Goal: Task Accomplishment & Management: Complete application form

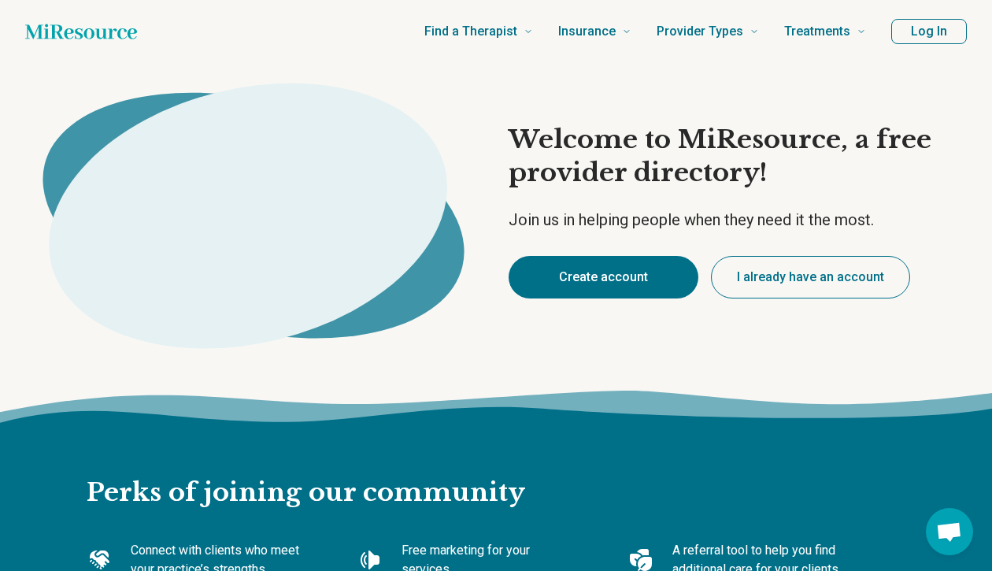
type textarea "*"
click at [611, 270] on button "Create account" at bounding box center [604, 277] width 190 height 43
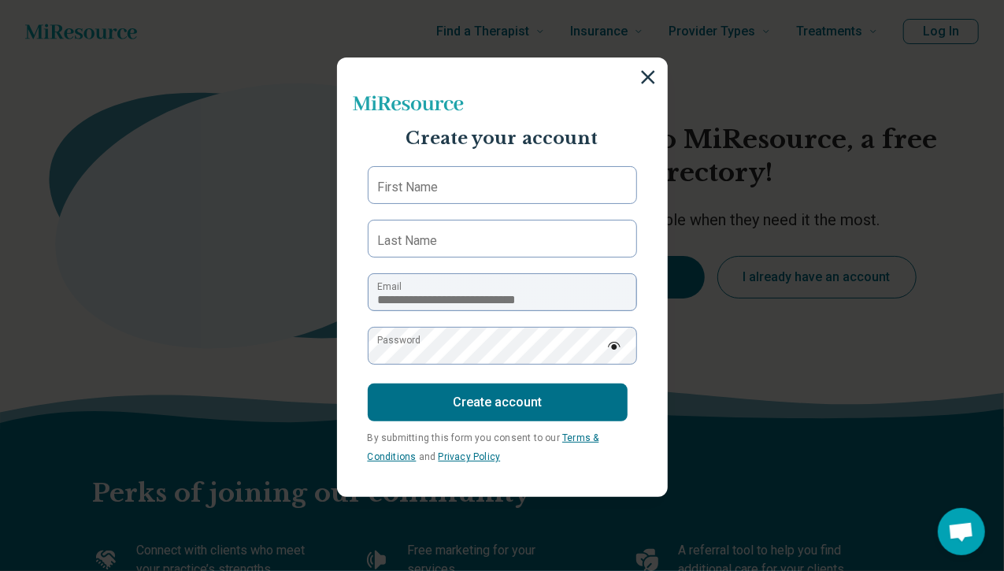
click at [395, 183] on label "First Name" at bounding box center [408, 187] width 61 height 19
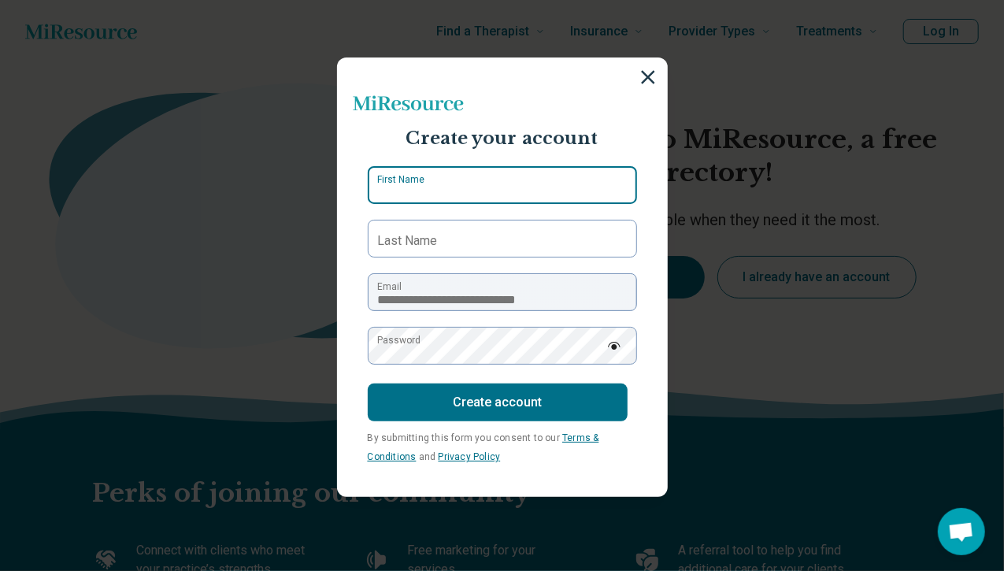
click at [395, 183] on input "First Name" at bounding box center [502, 185] width 269 height 38
type input "*******"
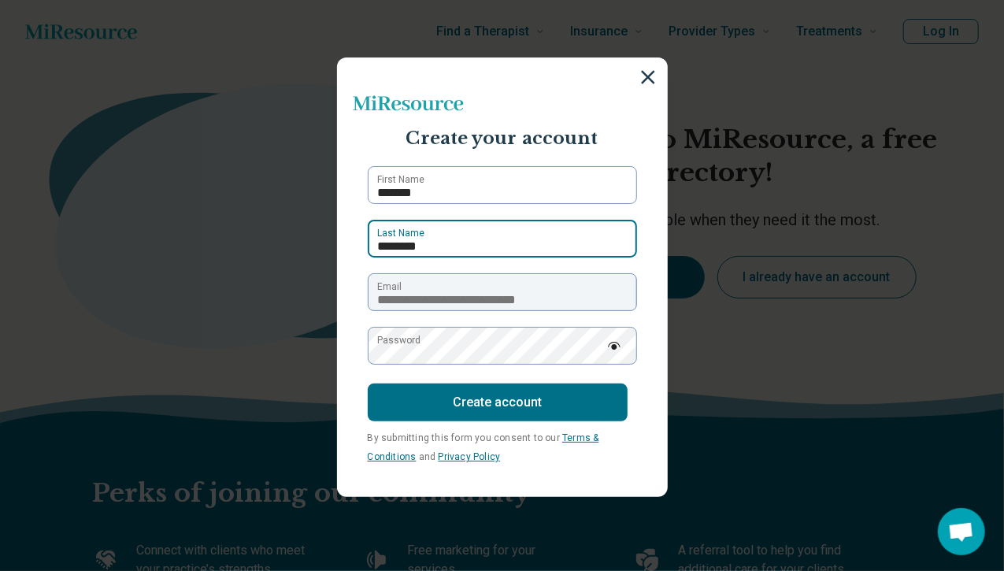
type input "********"
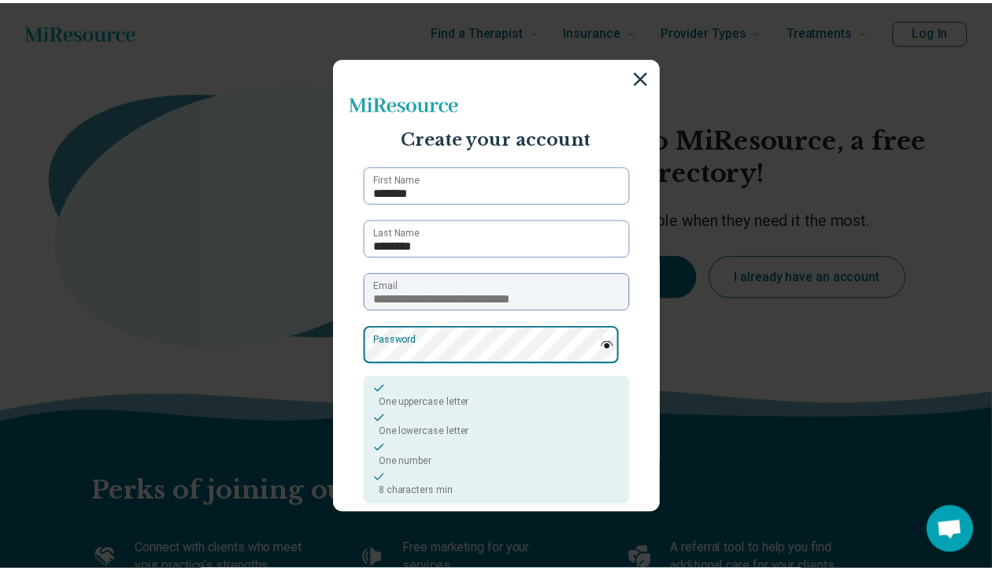
scroll to position [124, 0]
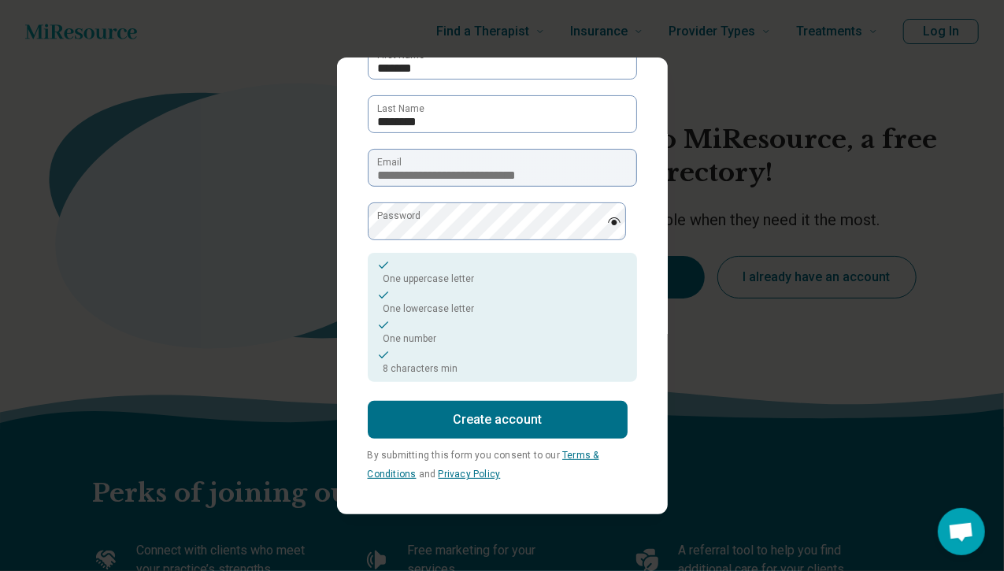
click at [472, 404] on button "Create account" at bounding box center [498, 420] width 260 height 38
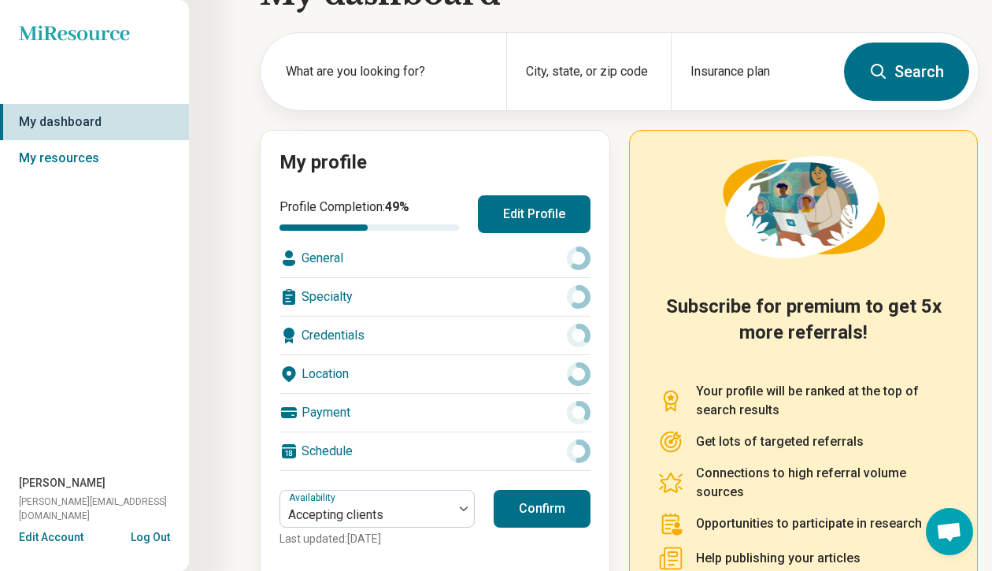
scroll to position [79, 0]
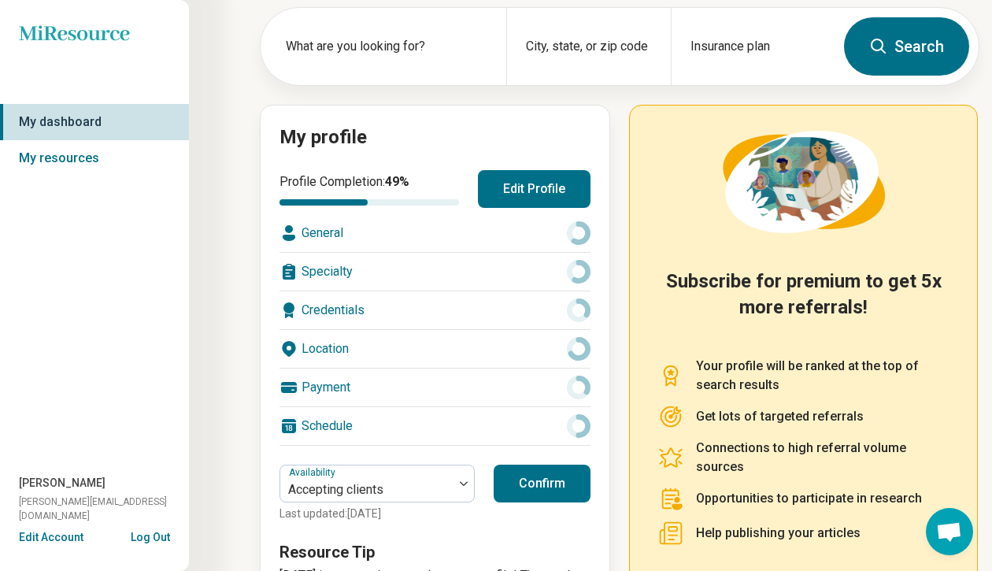
click at [318, 232] on div "General" at bounding box center [434, 233] width 311 height 38
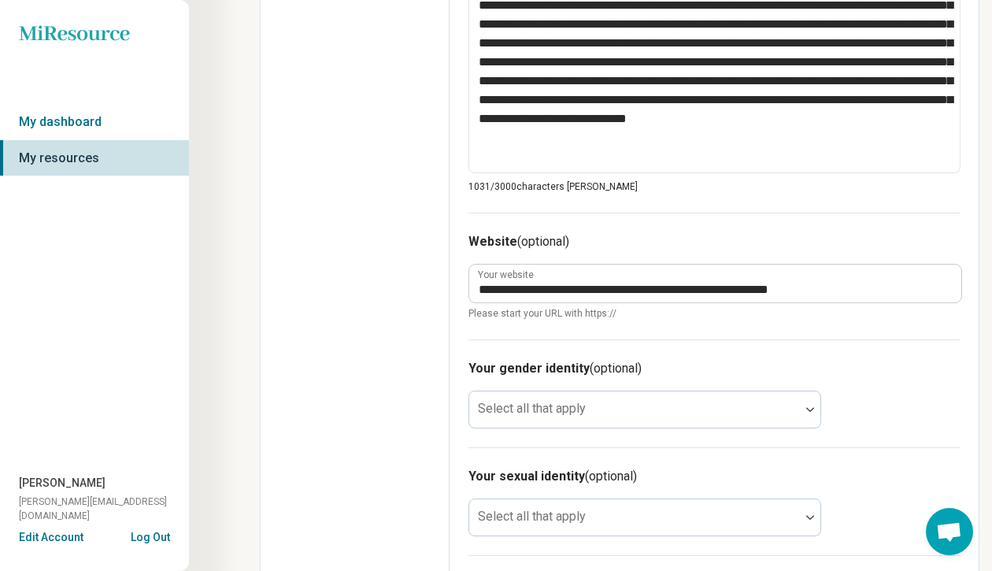
scroll to position [866, 0]
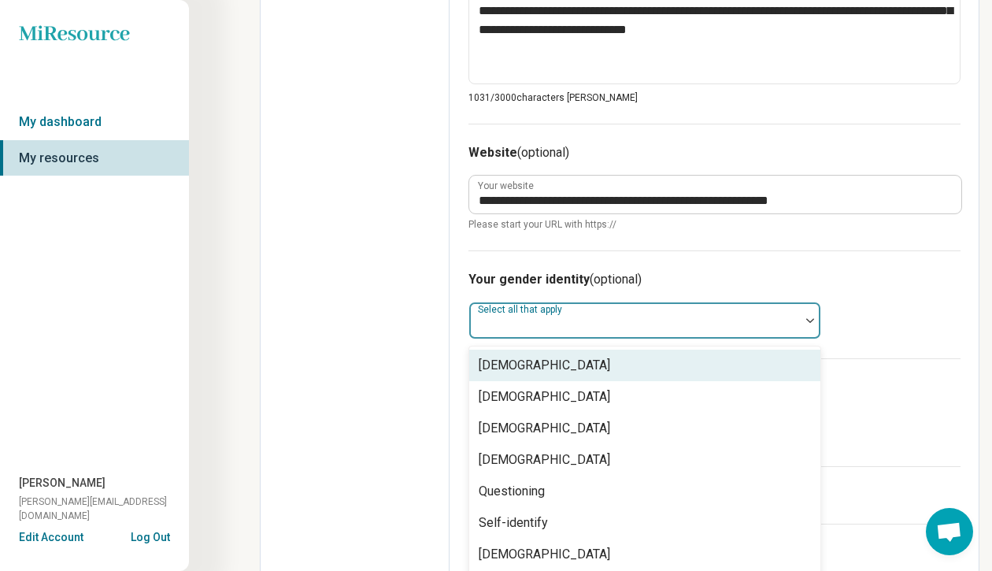
click at [575, 327] on div at bounding box center [635, 327] width 318 height 22
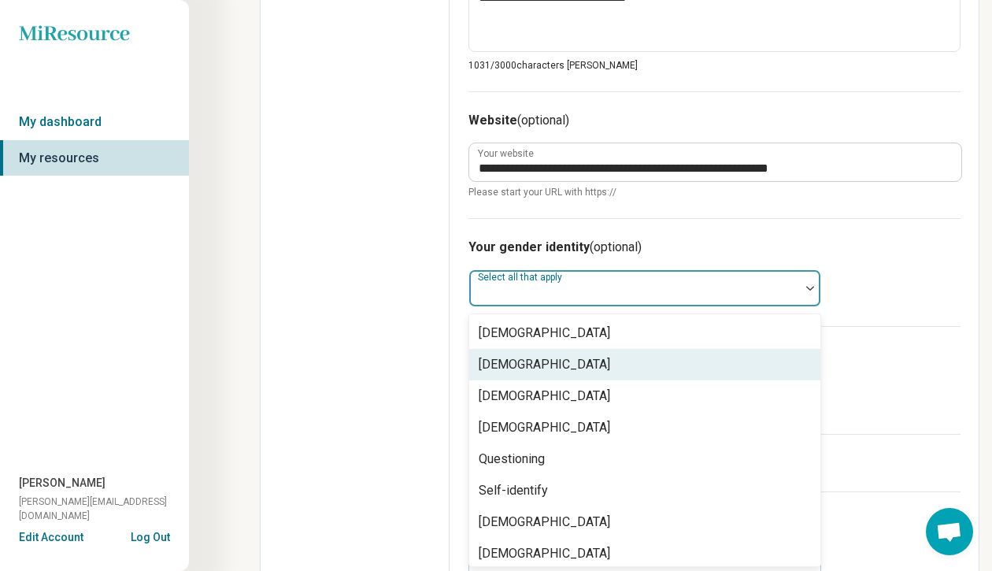
click at [550, 355] on div "[DEMOGRAPHIC_DATA]" at bounding box center [544, 364] width 131 height 19
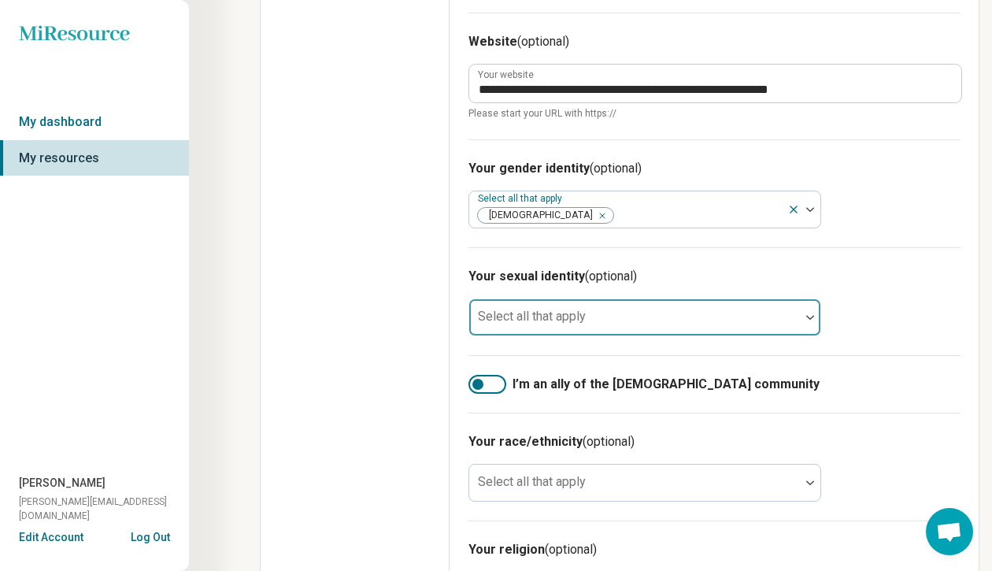
click at [531, 319] on div "Select all that apply" at bounding box center [644, 317] width 353 height 38
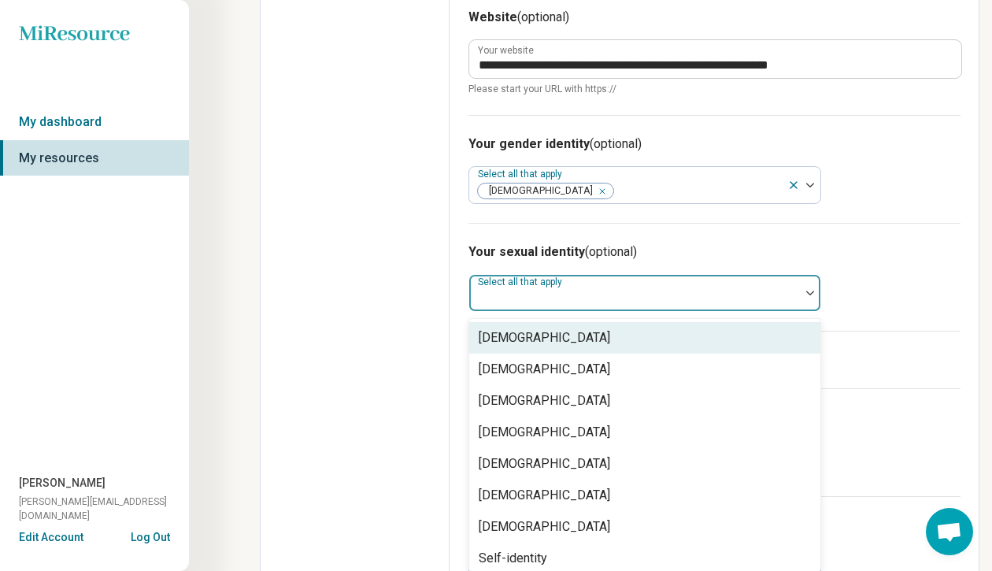
scroll to position [1006, 0]
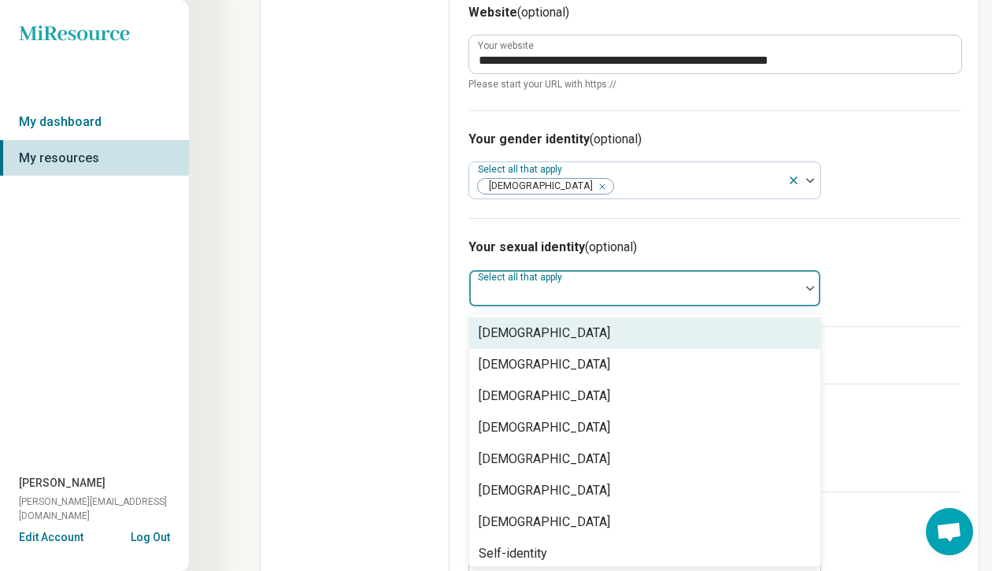
click at [622, 296] on div at bounding box center [635, 294] width 318 height 22
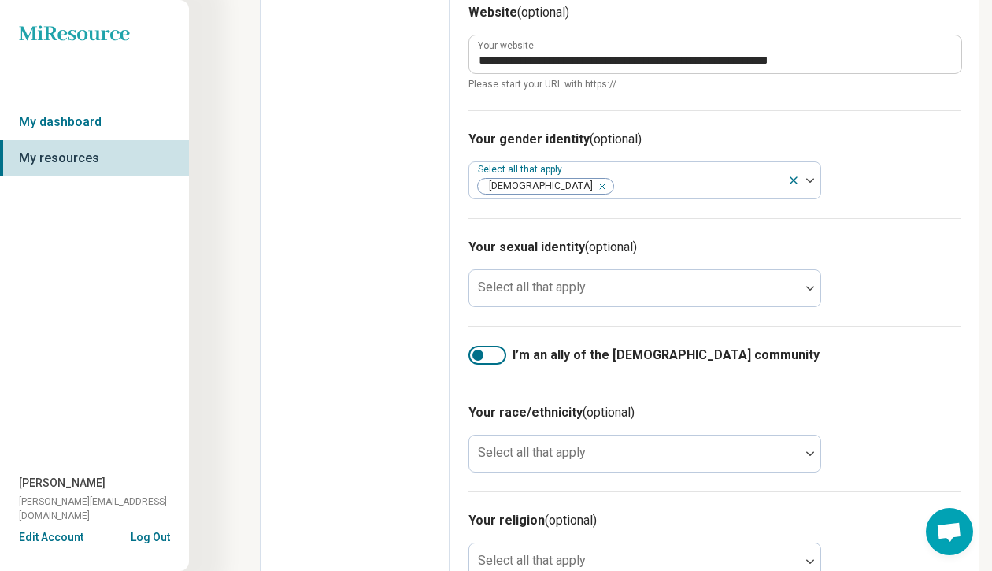
click at [794, 180] on icon at bounding box center [793, 180] width 13 height 13
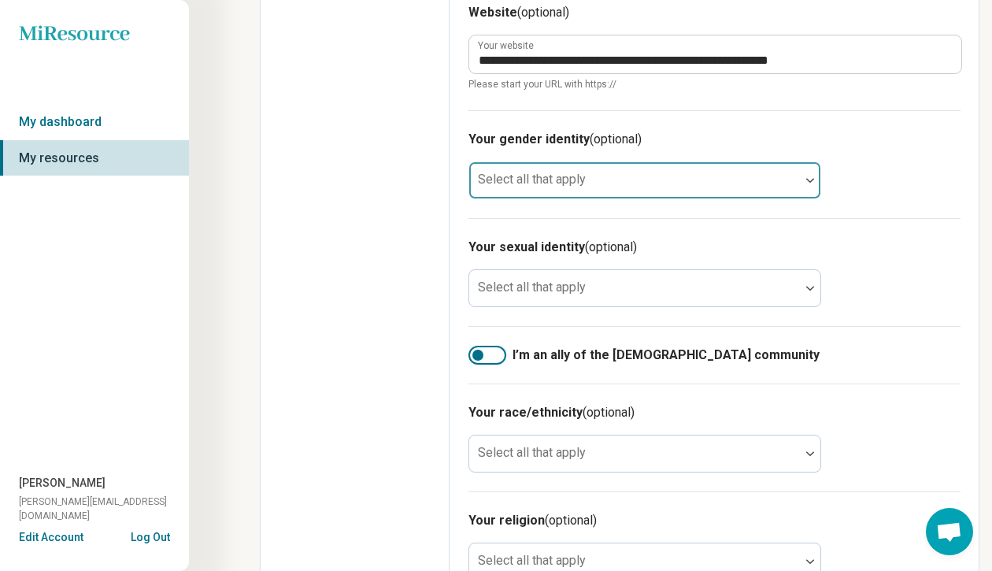
scroll to position [1050, 0]
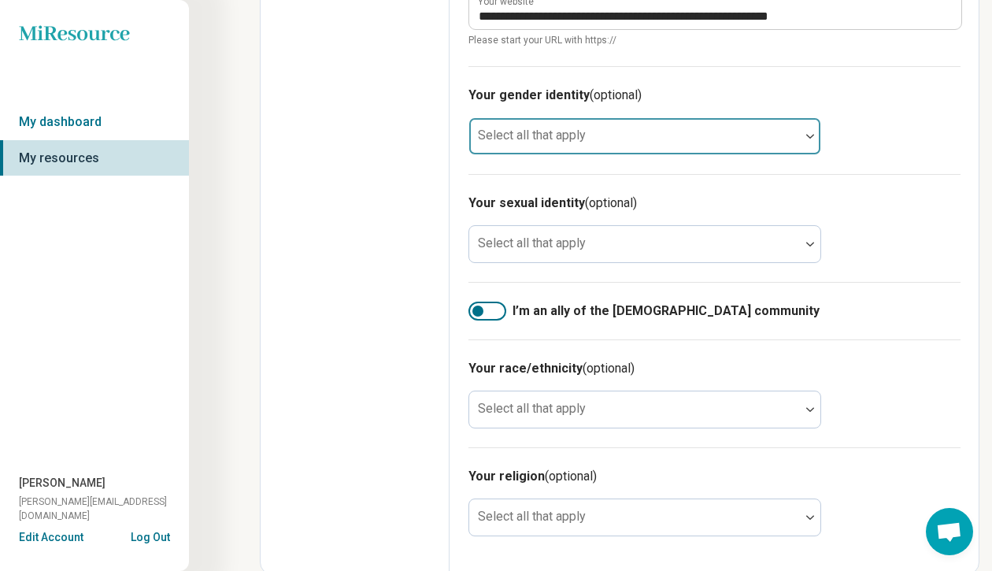
click at [483, 313] on div at bounding box center [487, 311] width 38 height 19
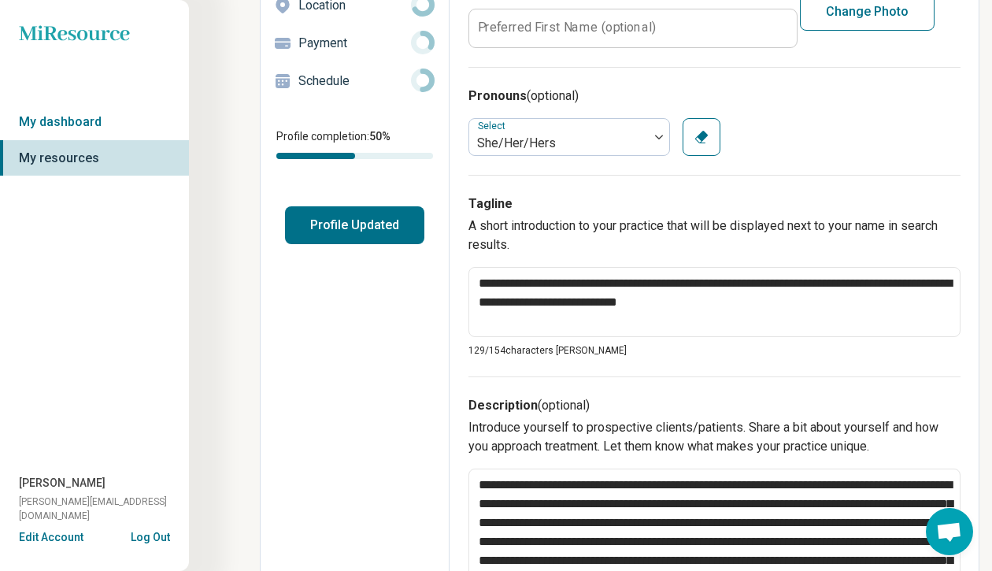
scroll to position [0, 0]
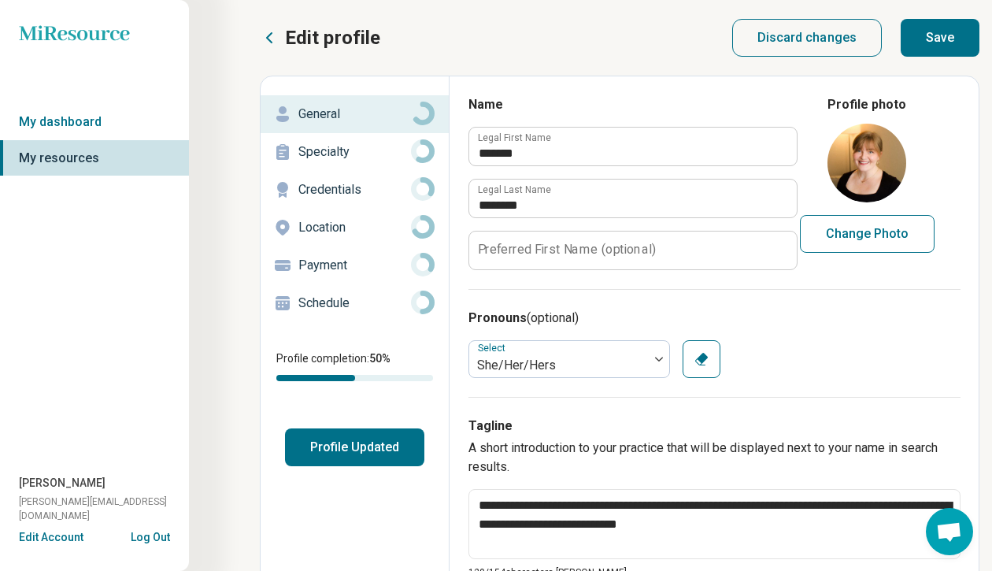
click at [341, 150] on p "Specialty" at bounding box center [354, 152] width 113 height 19
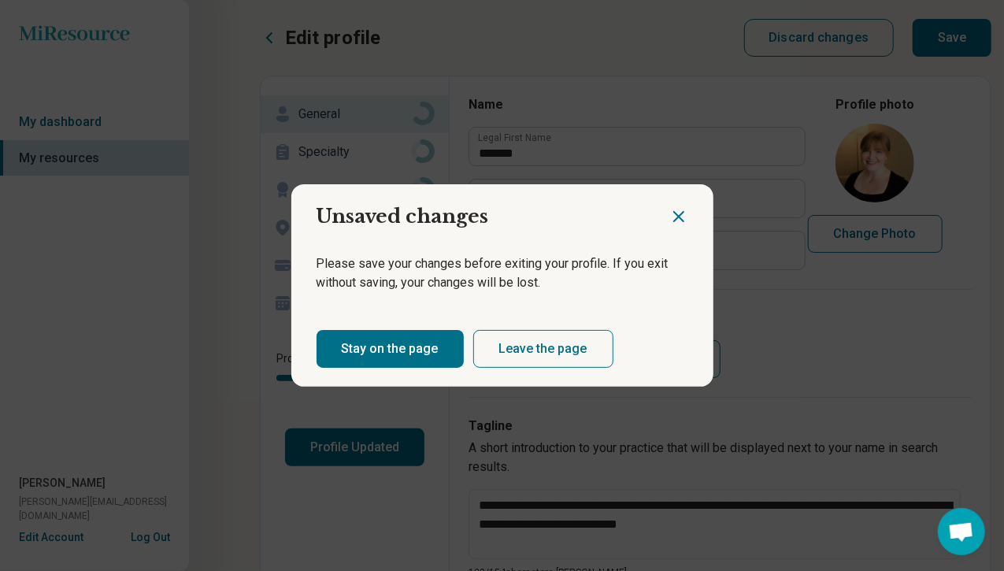
click at [672, 218] on icon "Close dialog" at bounding box center [678, 216] width 19 height 19
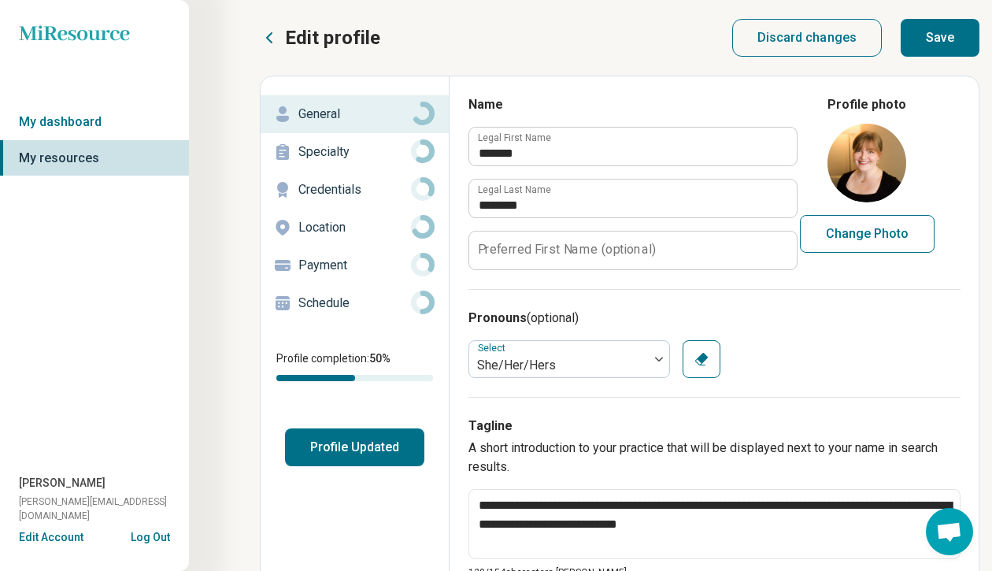
click at [954, 31] on button "Save" at bounding box center [940, 38] width 79 height 38
click at [331, 156] on p "Specialty" at bounding box center [354, 152] width 113 height 19
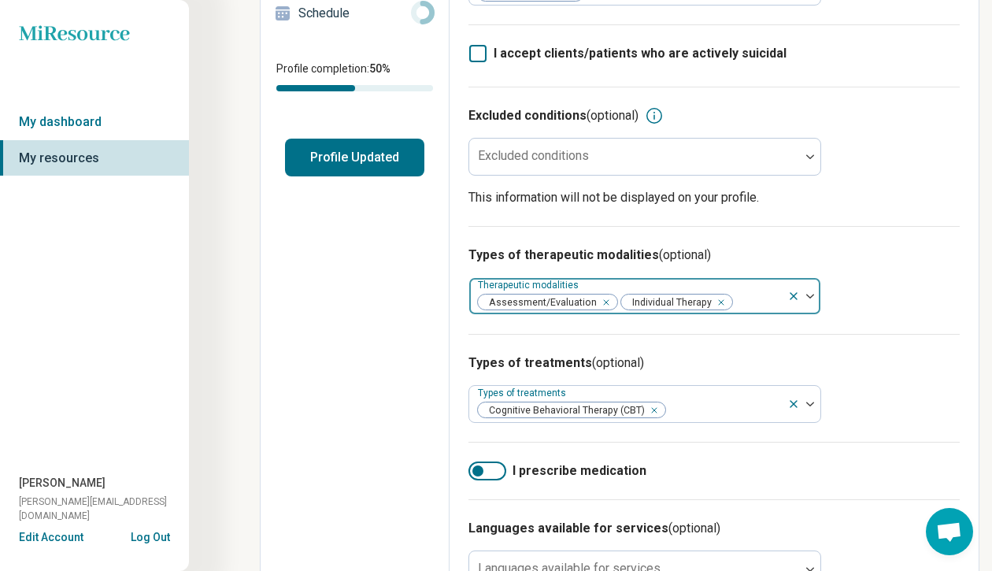
scroll to position [315, 0]
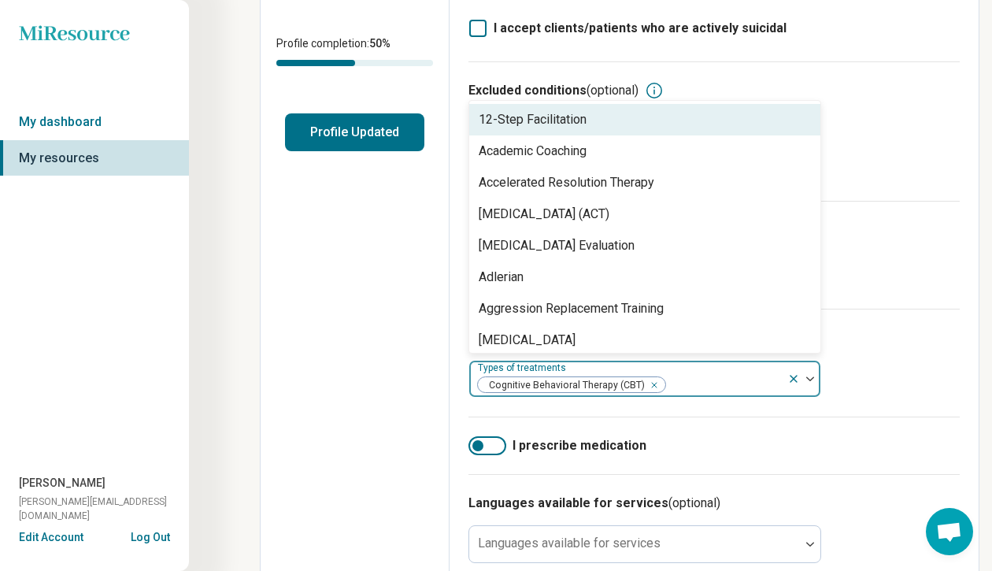
click at [808, 376] on img at bounding box center [810, 378] width 8 height 5
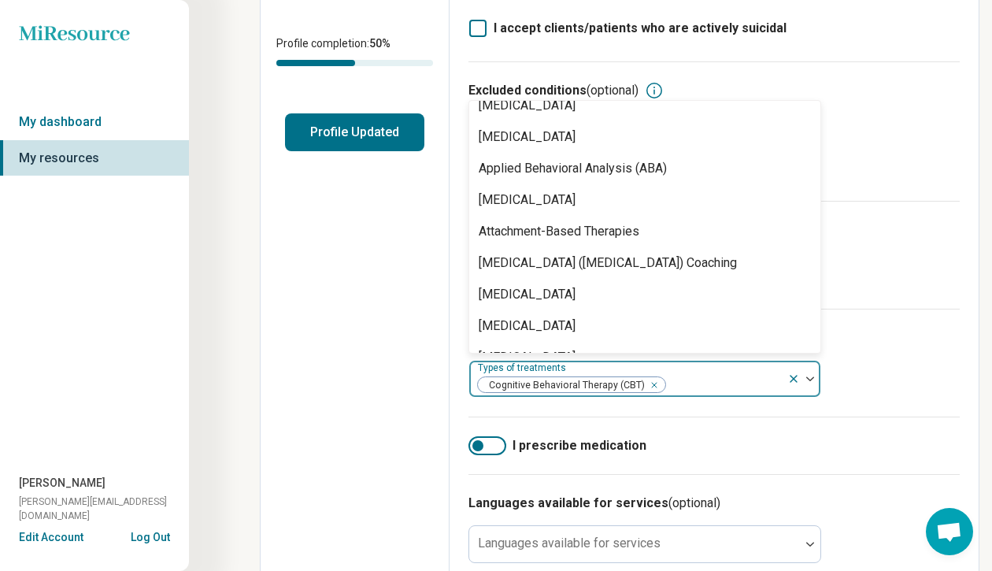
scroll to position [236, 0]
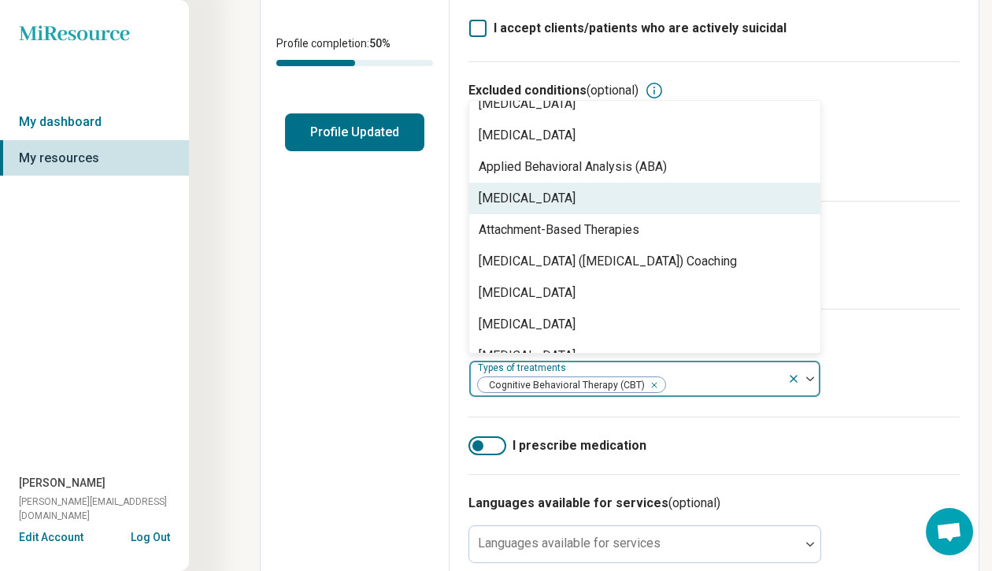
click at [531, 189] on div "[MEDICAL_DATA]" at bounding box center [527, 198] width 97 height 19
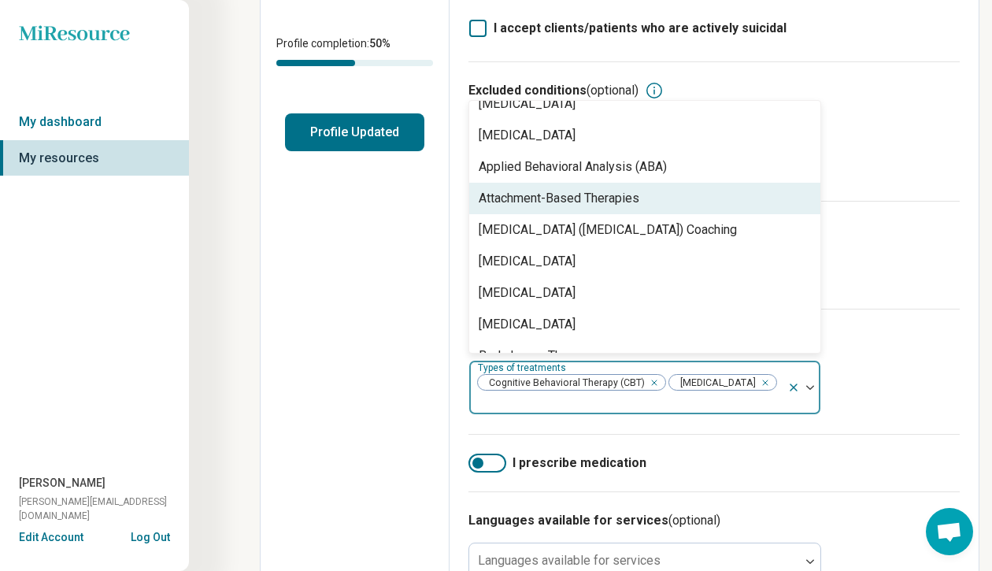
click at [525, 189] on div "Attachment-Based Therapies" at bounding box center [559, 198] width 161 height 19
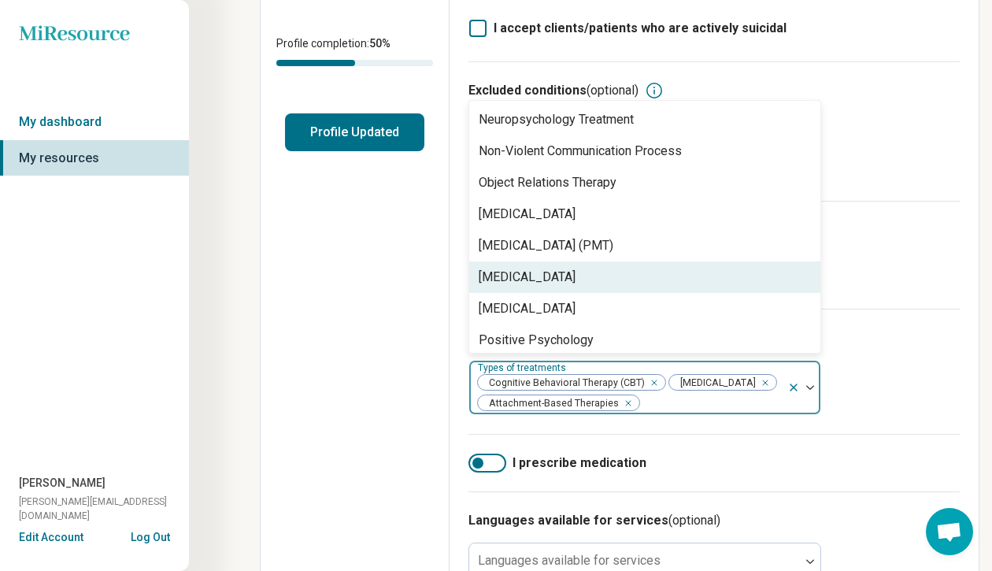
scroll to position [2283, 0]
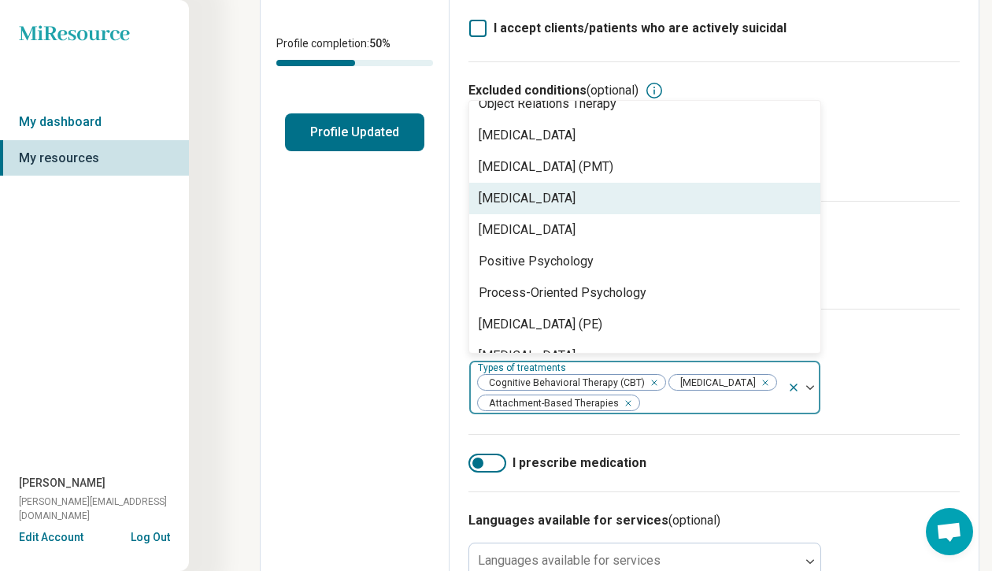
click at [538, 189] on div "[MEDICAL_DATA]" at bounding box center [527, 198] width 97 height 19
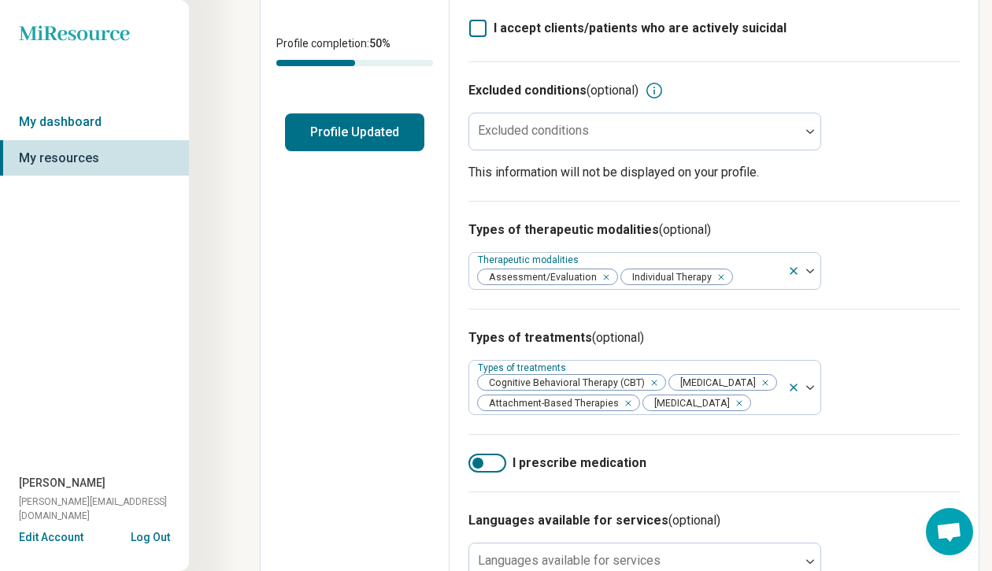
click at [756, 454] on label "I prescribe medication" at bounding box center [713, 462] width 491 height 19
click at [492, 462] on div at bounding box center [496, 462] width 11 height 11
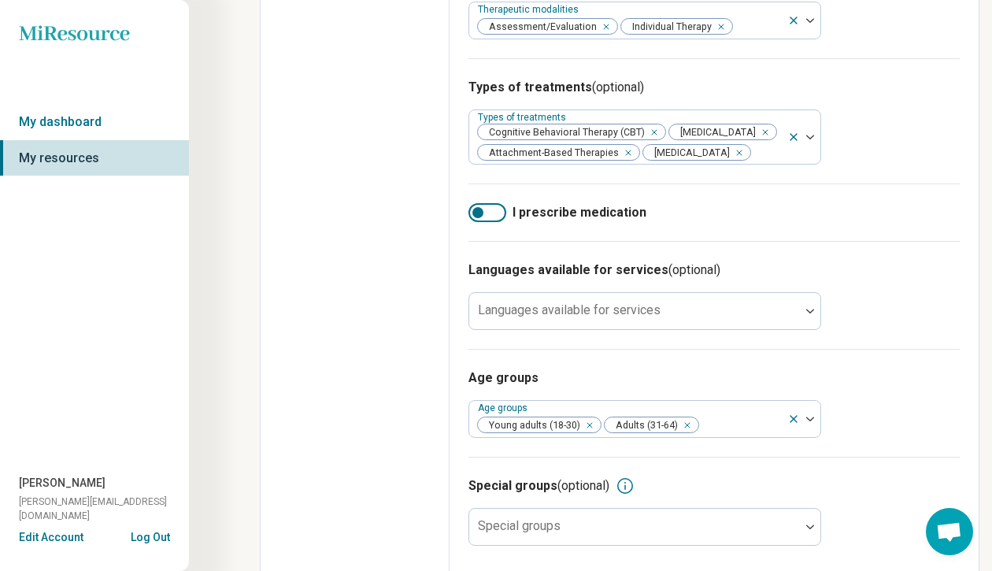
scroll to position [577, 0]
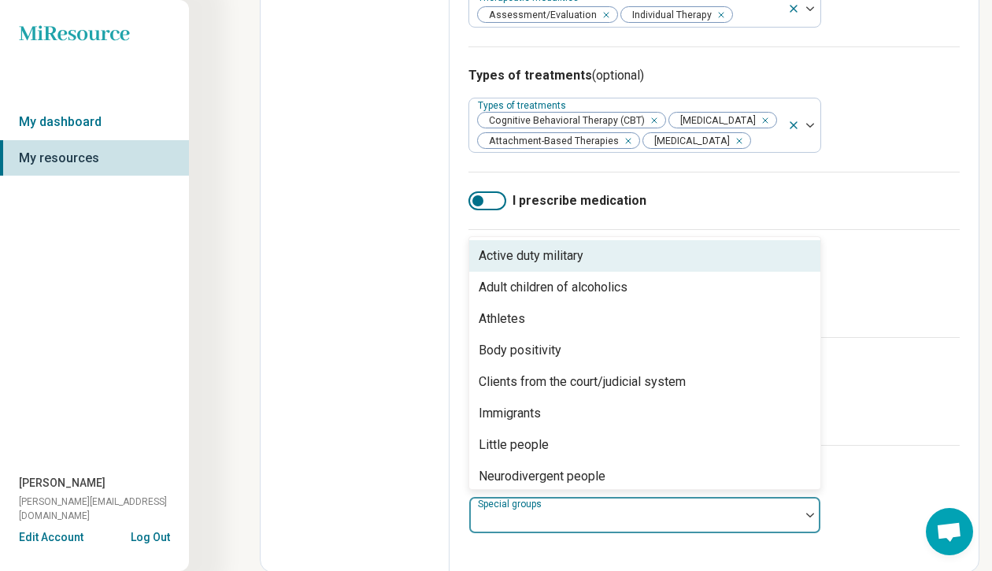
click at [776, 510] on div at bounding box center [635, 521] width 318 height 22
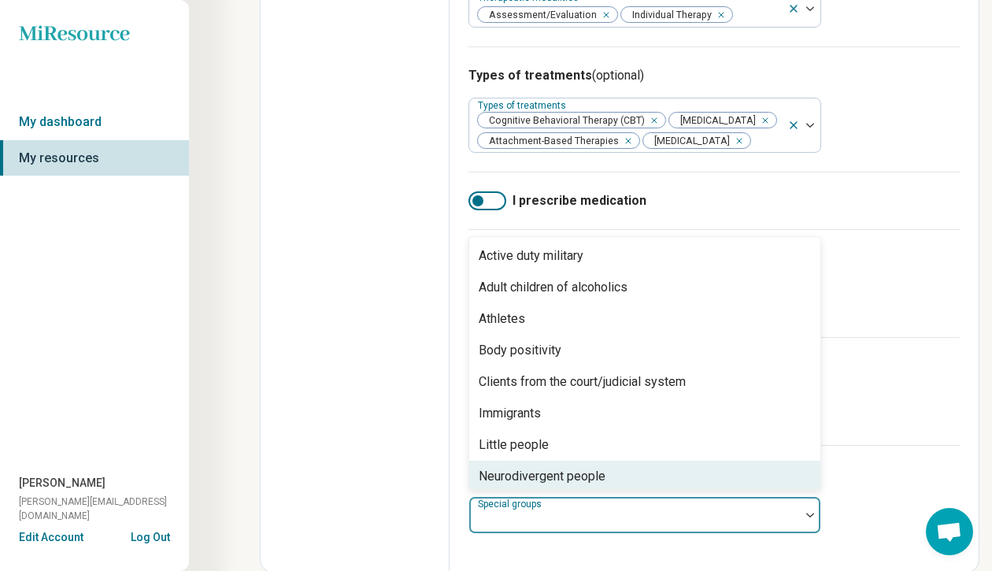
click at [847, 386] on div "Age groups Age groups Young adults (18-30) Adults (31-64)" at bounding box center [713, 391] width 491 height 108
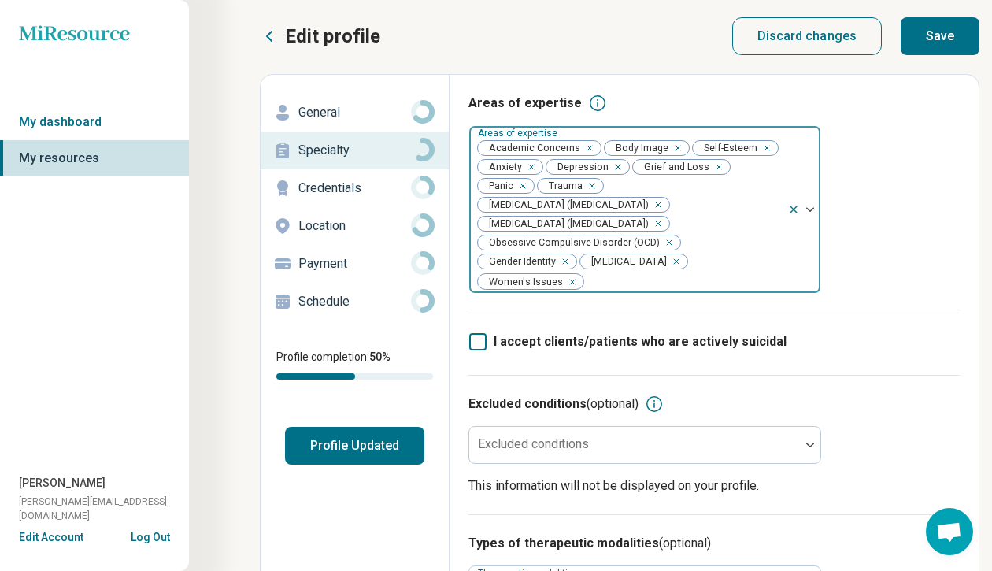
scroll to position [0, 0]
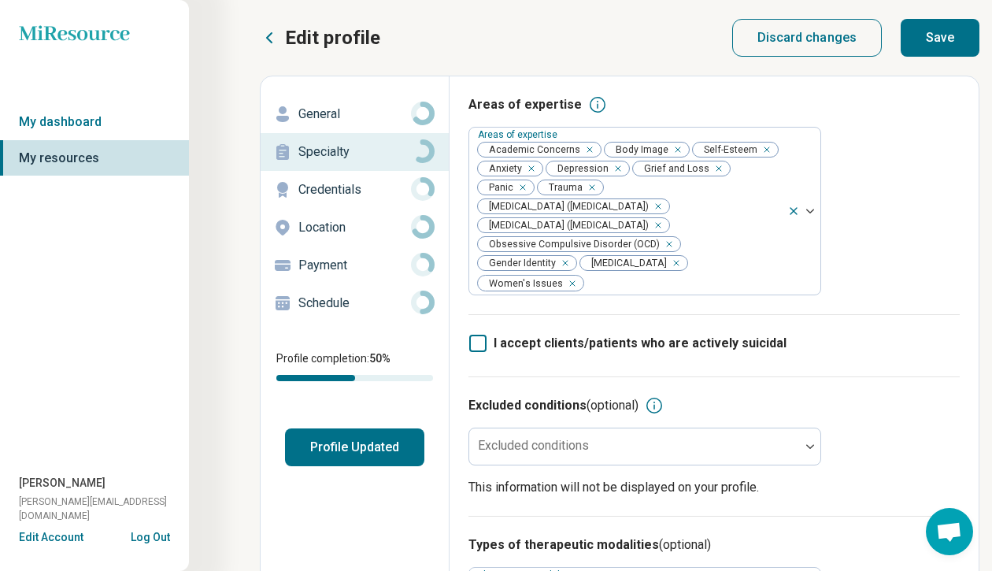
click at [957, 40] on button "Save" at bounding box center [940, 38] width 79 height 38
click at [344, 187] on p "Credentials" at bounding box center [354, 189] width 113 height 19
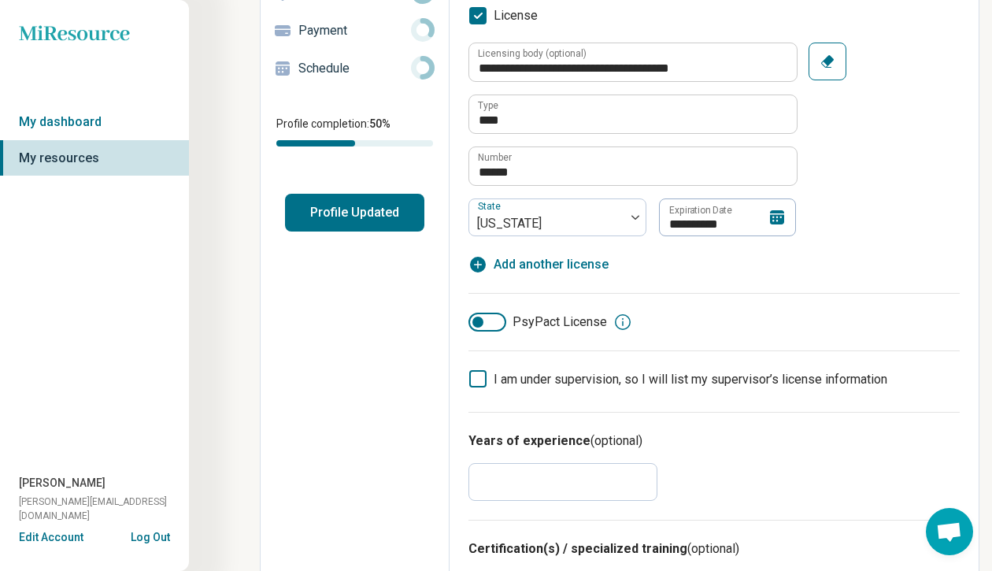
scroll to position [236, 0]
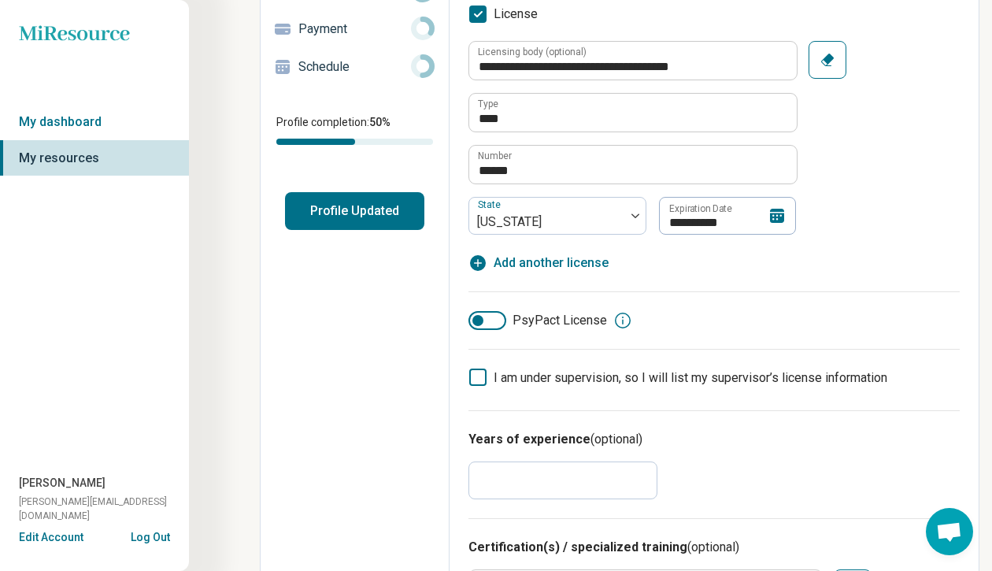
click at [477, 265] on icon "button" at bounding box center [477, 263] width 19 height 19
type textarea "*"
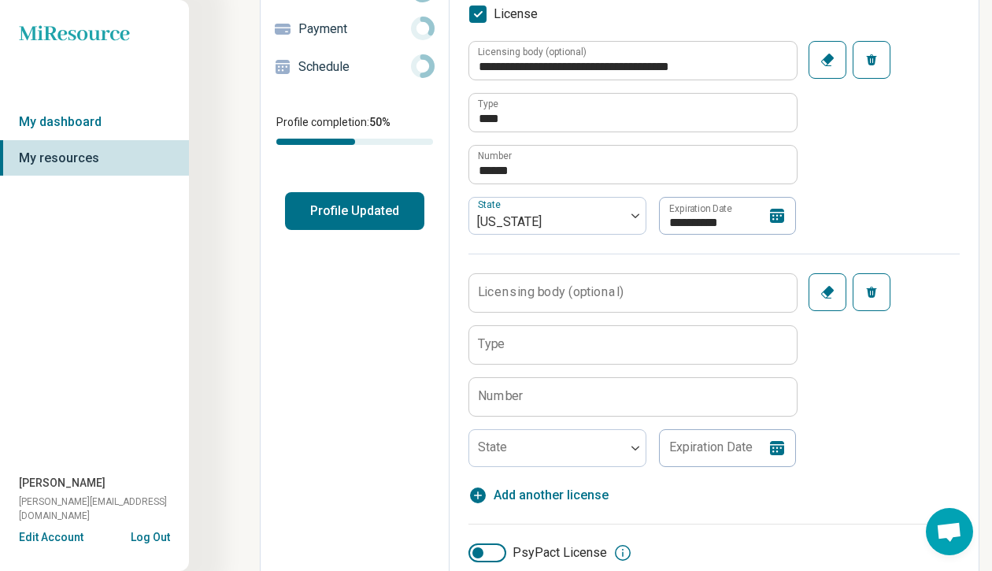
click at [492, 297] on label "Licensing body (optional)" at bounding box center [551, 292] width 146 height 13
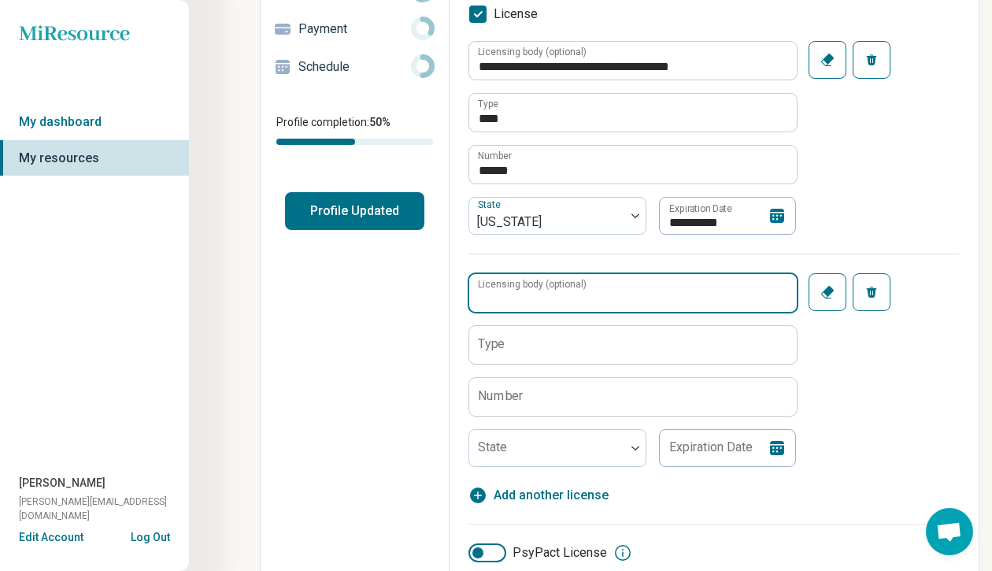
click at [492, 297] on input "Licensing body (optional)" at bounding box center [633, 293] width 328 height 38
type input "**********"
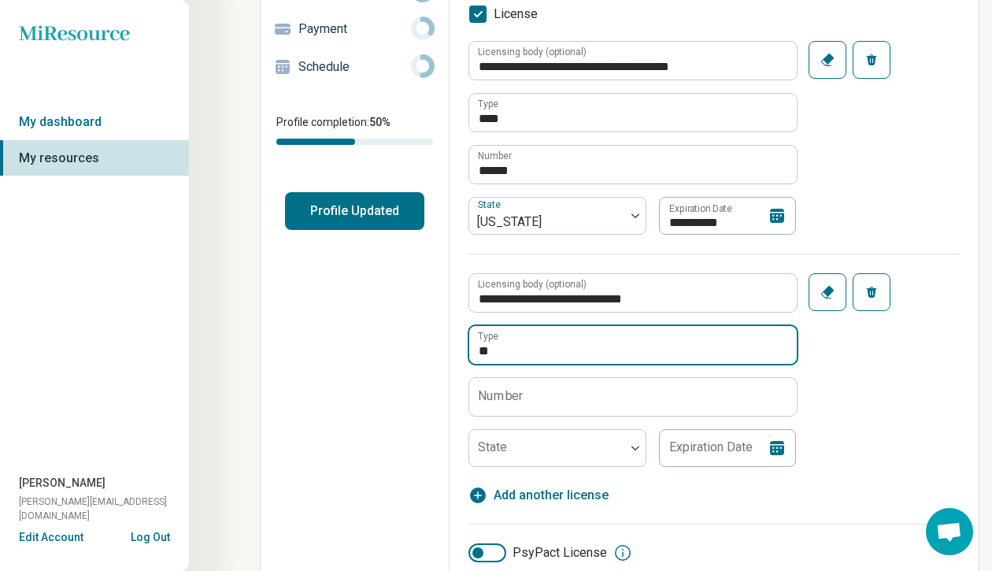
type input "*"
type input "***"
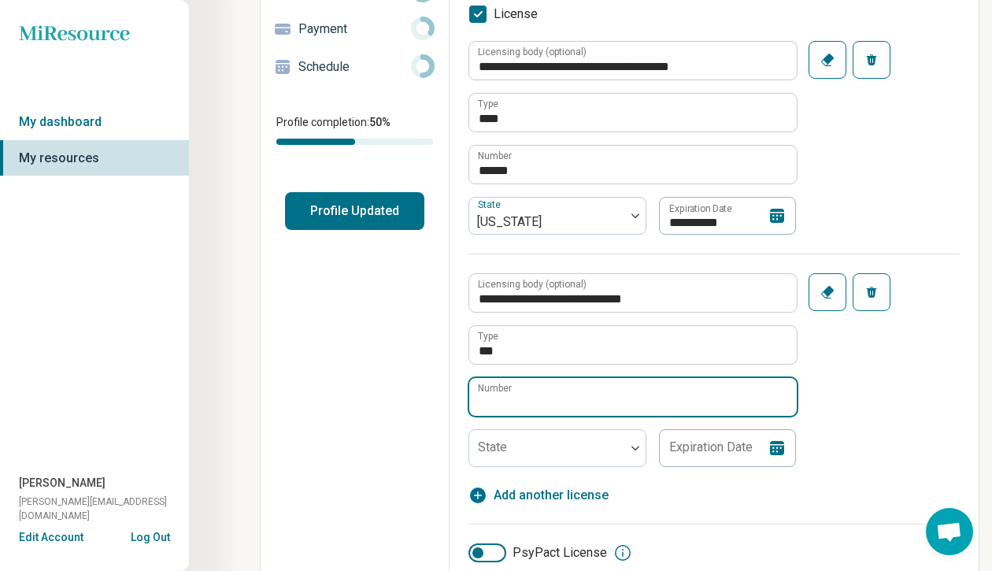
click at [493, 402] on input "Number" at bounding box center [633, 397] width 328 height 38
type input "******"
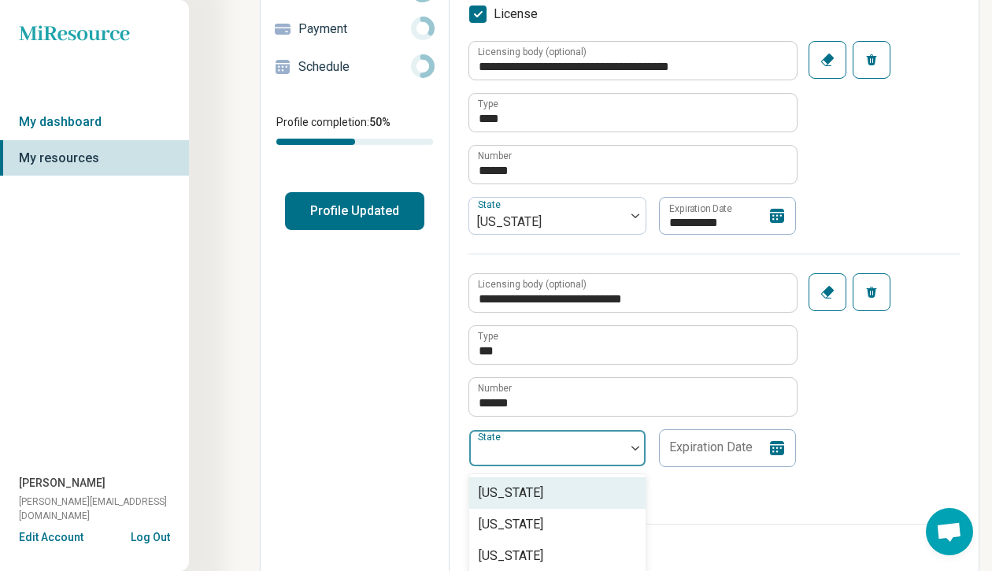
click at [508, 435] on div at bounding box center [547, 448] width 156 height 35
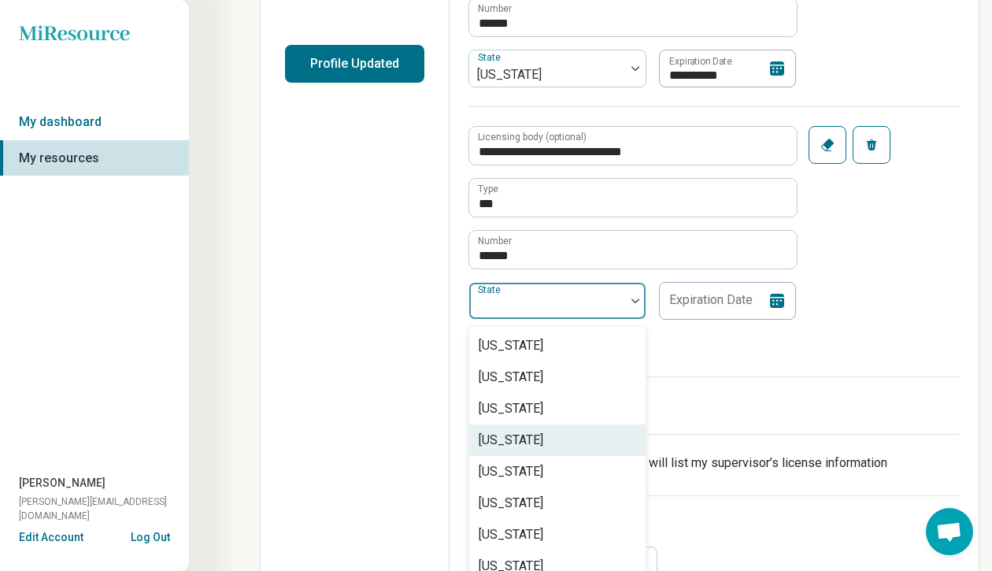
scroll to position [396, 0]
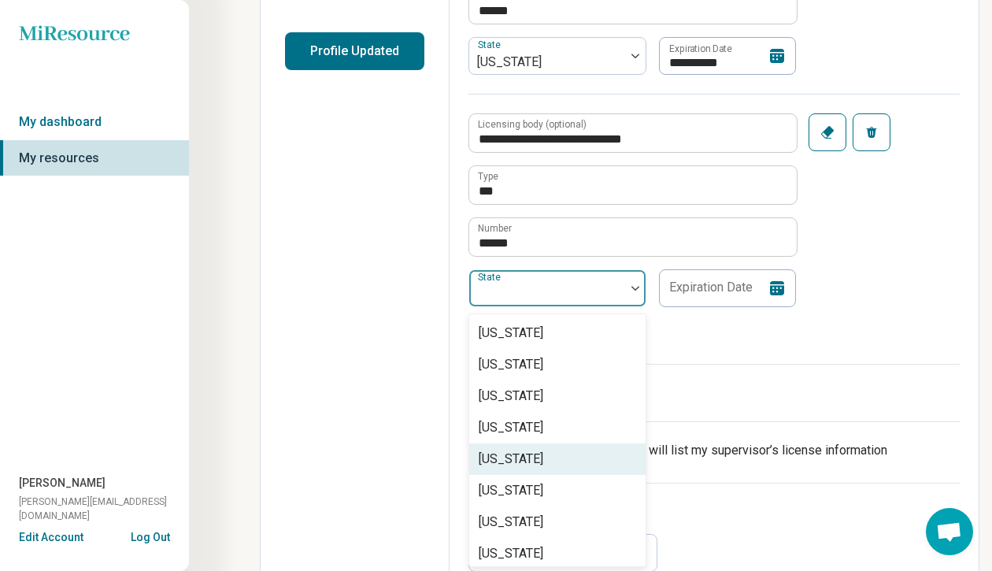
click at [510, 457] on div "[US_STATE]" at bounding box center [511, 459] width 65 height 19
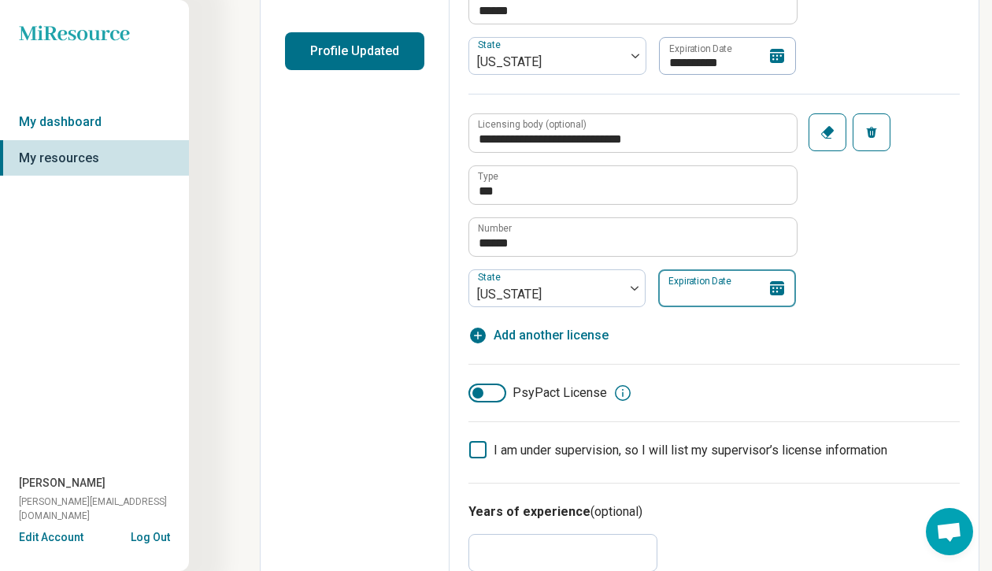
click at [699, 284] on input "Expiration Date" at bounding box center [727, 288] width 138 height 38
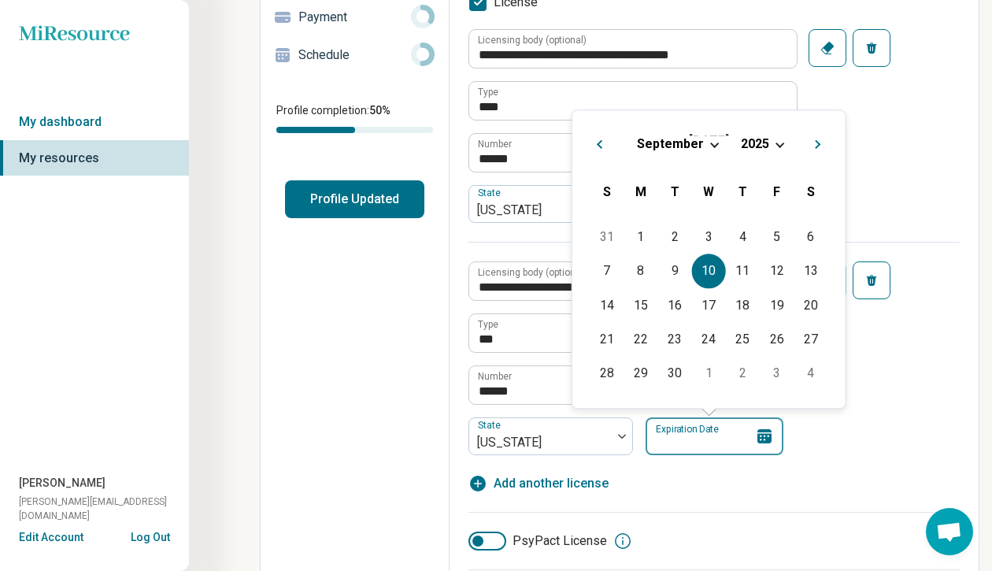
scroll to position [250, 0]
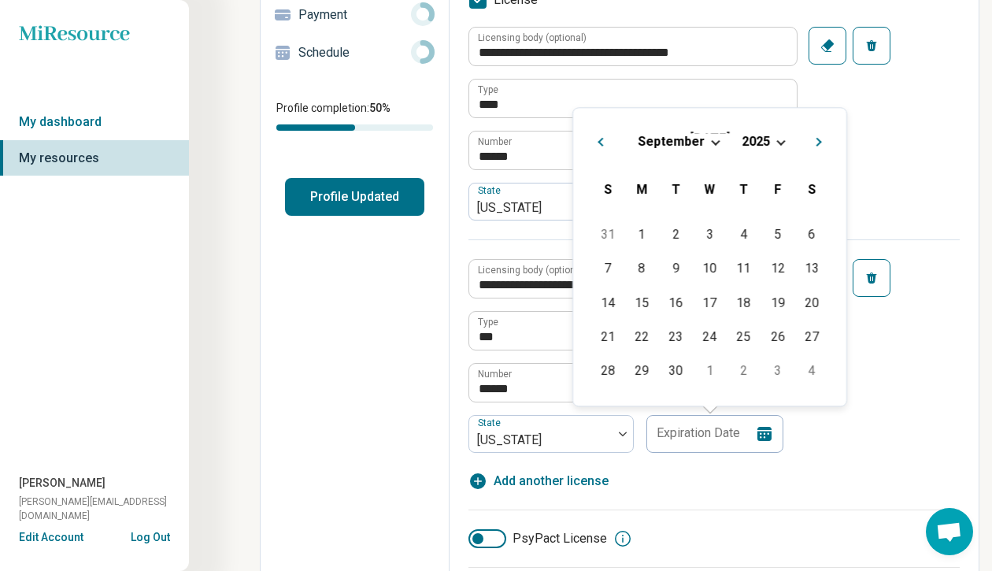
click at [683, 145] on span "September" at bounding box center [671, 141] width 67 height 15
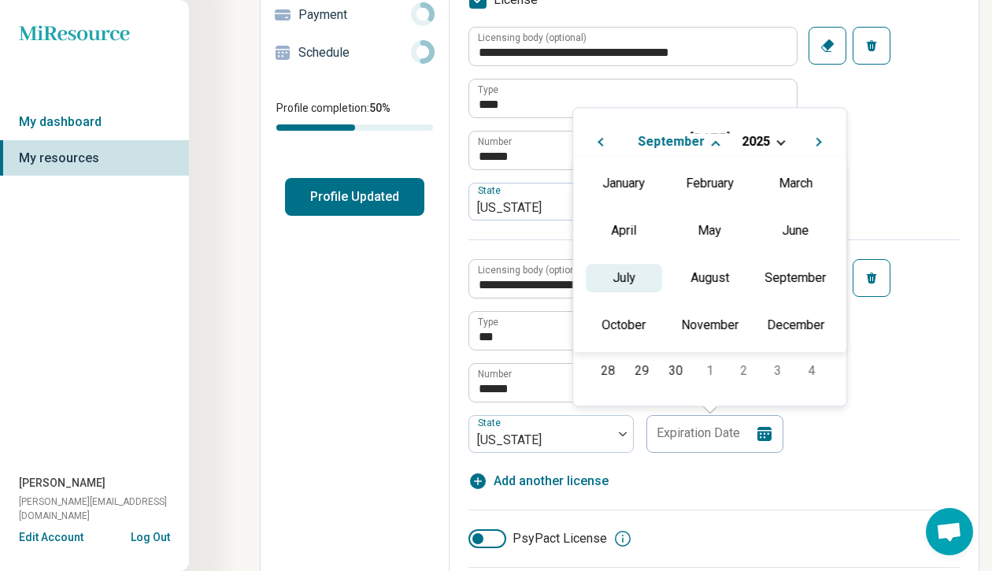
click at [635, 284] on div "July" at bounding box center [624, 278] width 76 height 28
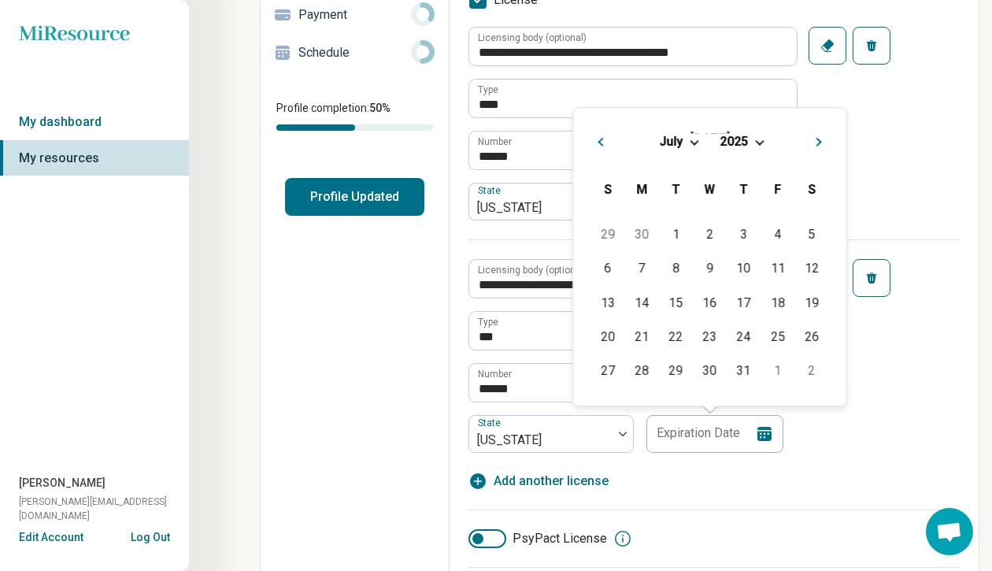
click at [748, 136] on div "2025" at bounding box center [735, 141] width 30 height 17
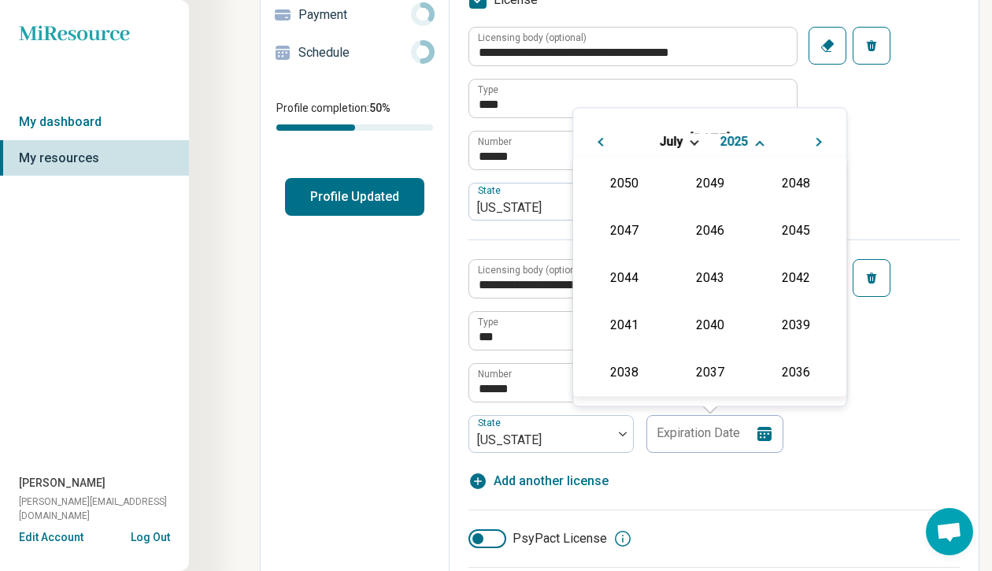
scroll to position [285, 0]
click at [617, 269] on div "2026" at bounding box center [624, 276] width 76 height 28
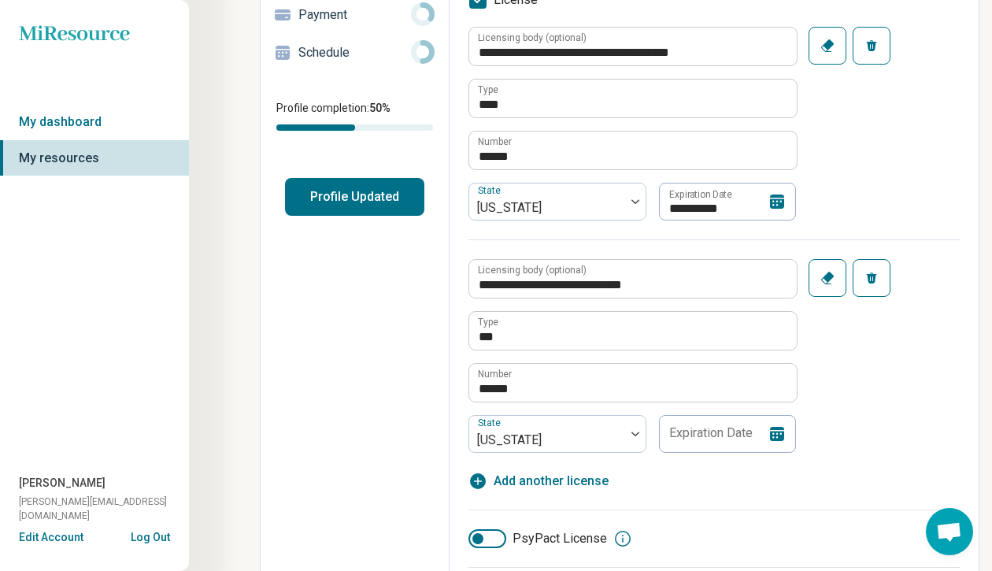
click at [882, 459] on div "**********" at bounding box center [713, 259] width 491 height 464
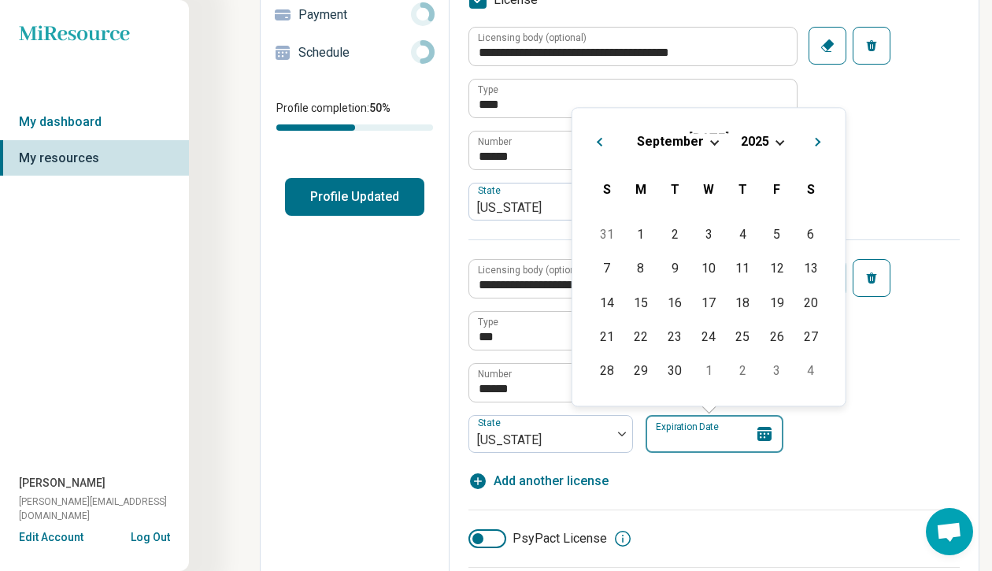
click at [779, 442] on input "Expiration Date" at bounding box center [715, 434] width 138 height 38
click at [705, 148] on div "[DATE]" at bounding box center [710, 141] width 248 height 17
click at [713, 136] on span "Choose Date" at bounding box center [715, 140] width 9 height 9
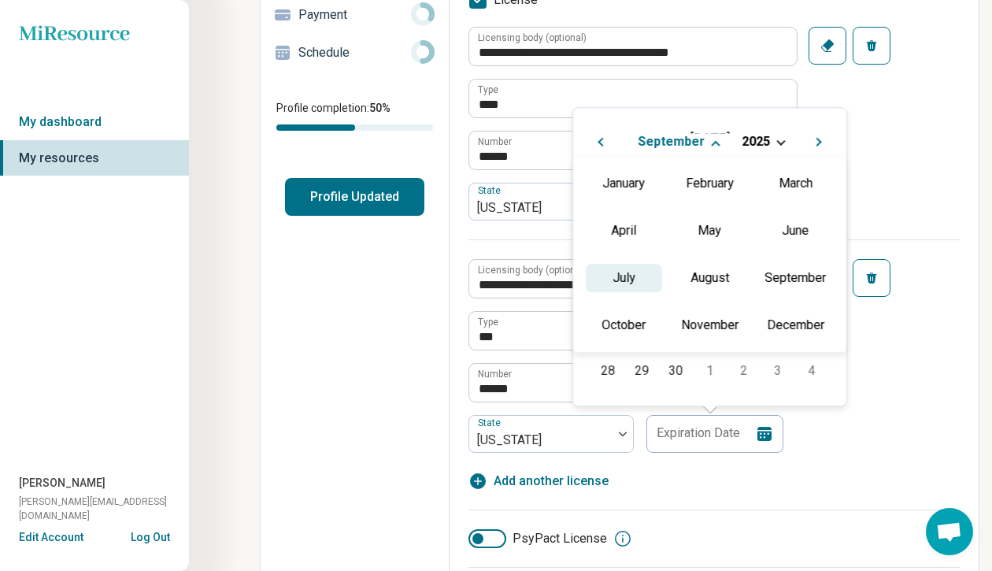
click at [618, 270] on div "July" at bounding box center [624, 278] width 76 height 28
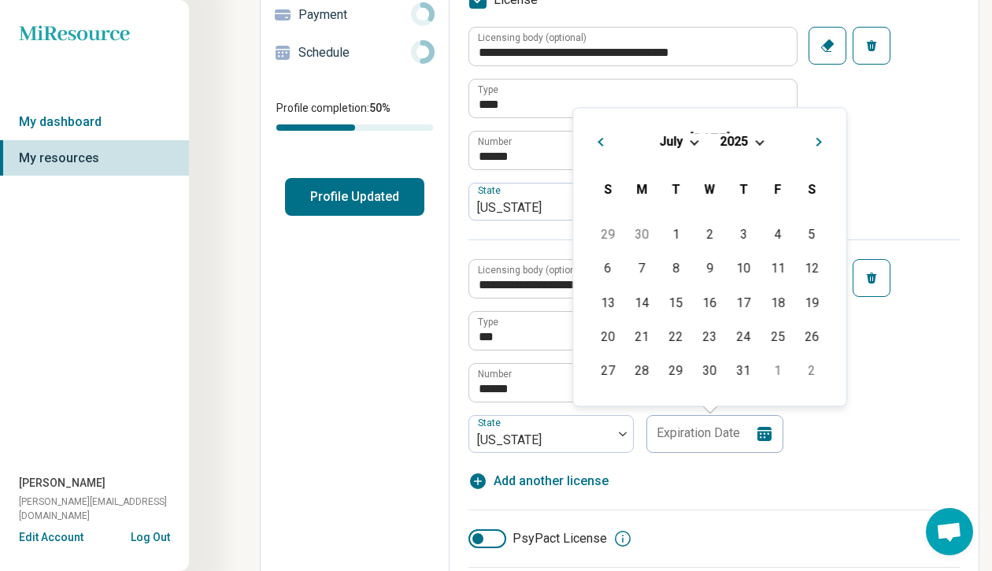
click at [730, 147] on span "2025" at bounding box center [734, 141] width 28 height 15
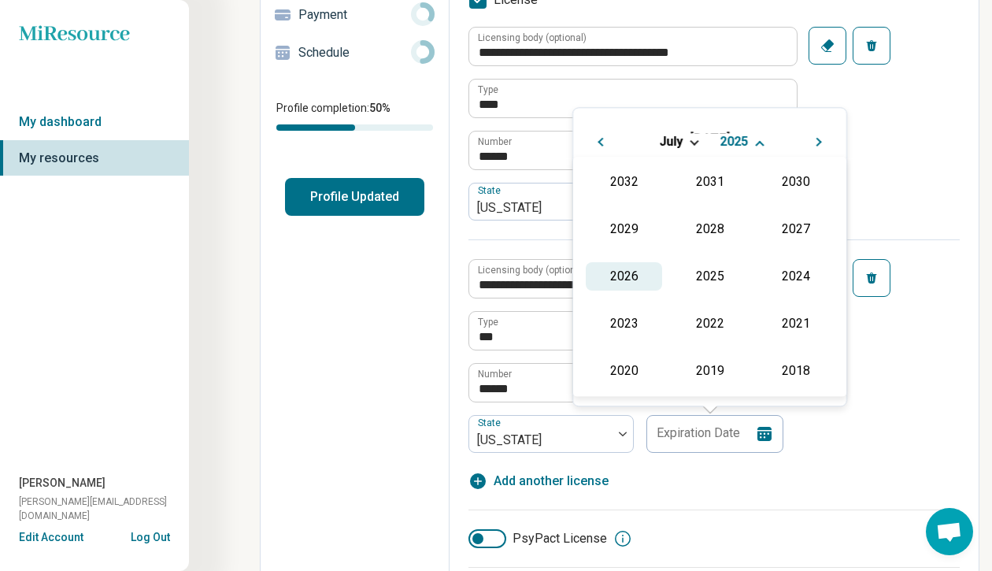
click at [624, 276] on div "2026" at bounding box center [624, 276] width 76 height 28
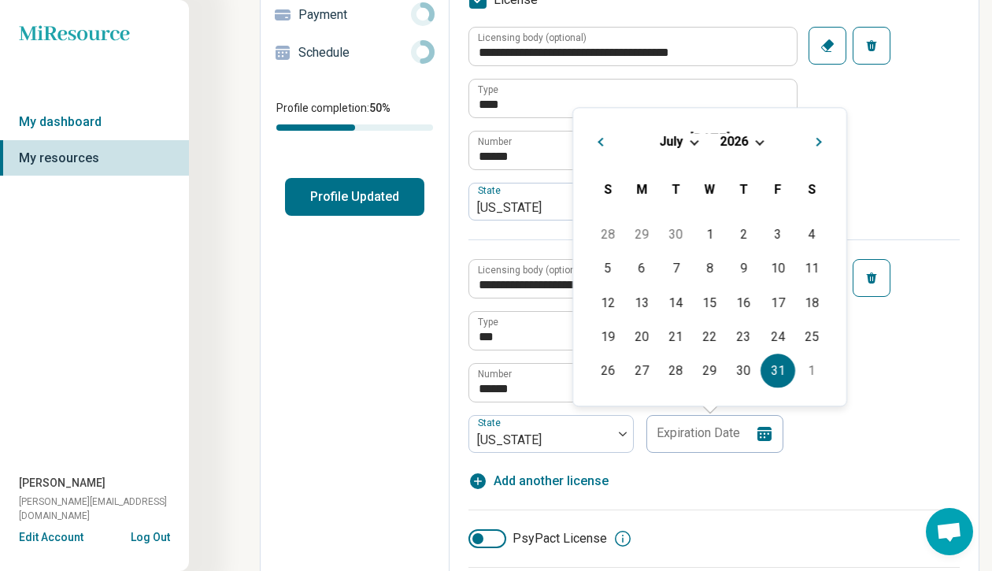
click at [774, 377] on div "31" at bounding box center [778, 370] width 34 height 34
type input "**********"
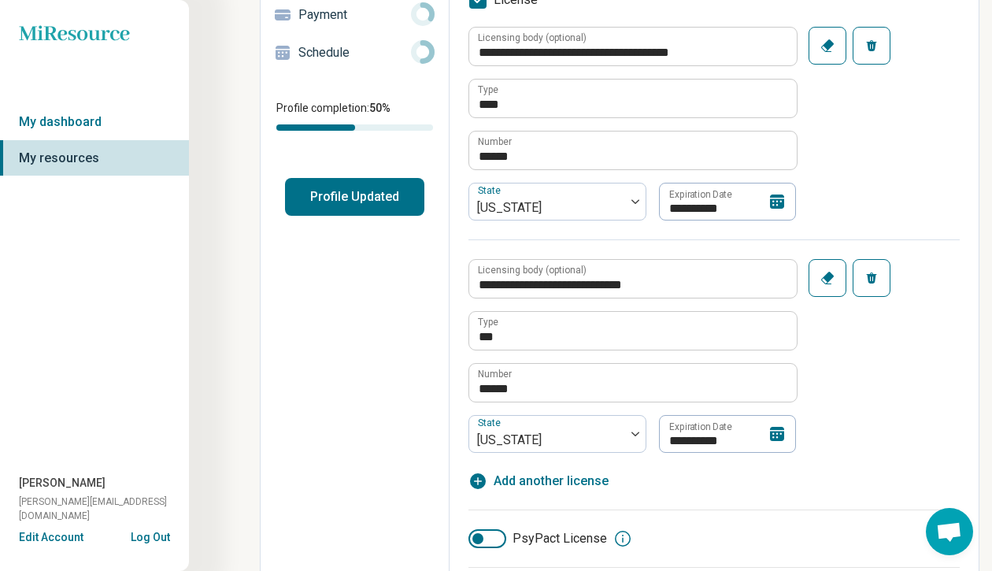
click at [852, 413] on div "**********" at bounding box center [713, 345] width 491 height 213
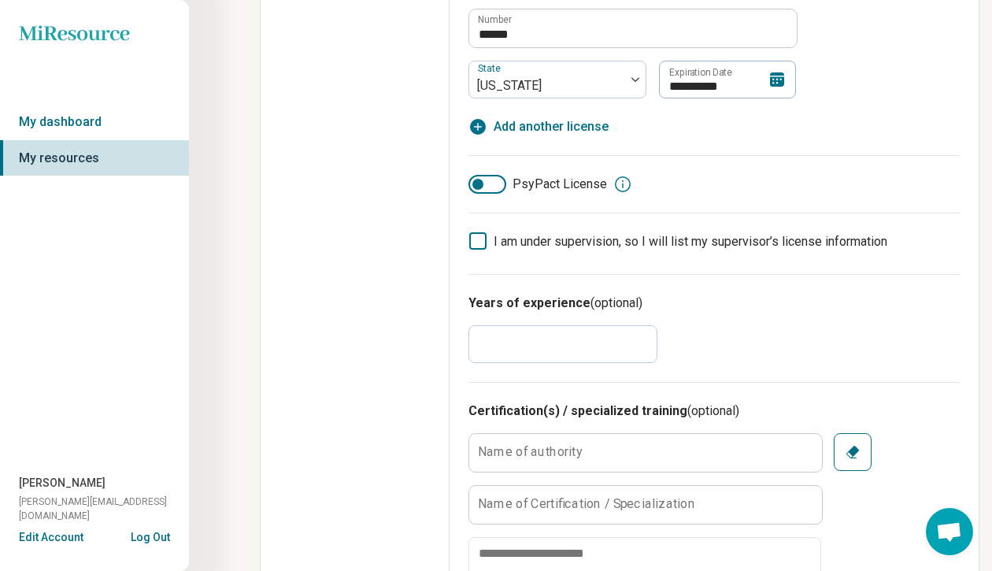
scroll to position [635, 0]
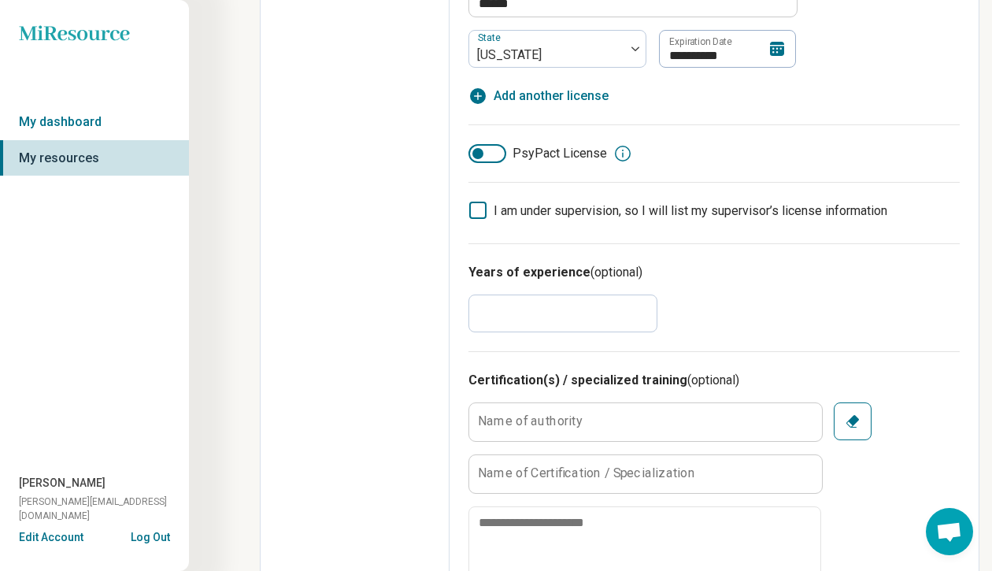
click at [488, 313] on input "*" at bounding box center [562, 313] width 189 height 38
type input "*"
click at [448, 419] on div "Edit profile General Specialty Credentials Location Payment Schedule Profile co…" at bounding box center [355, 461] width 189 height 2041
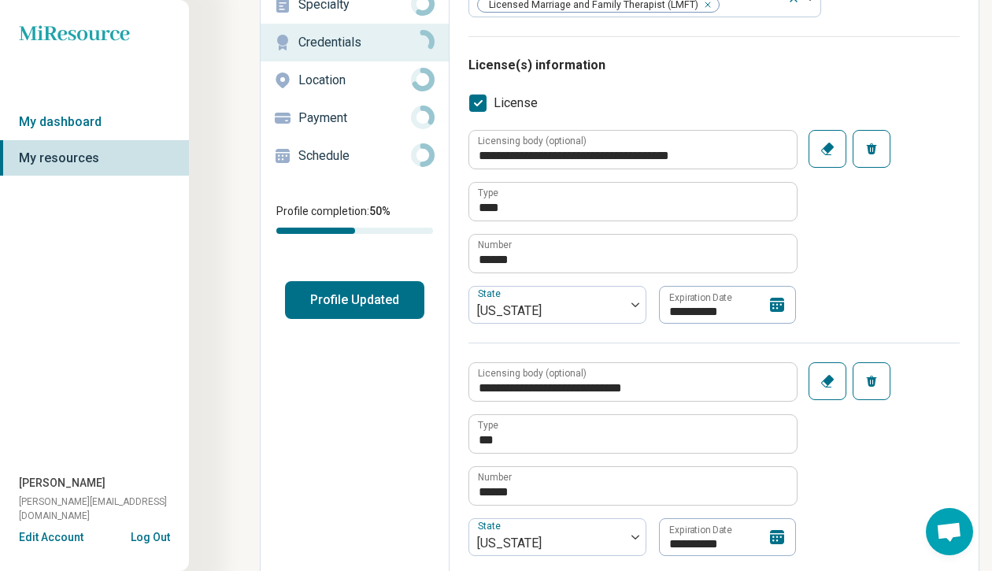
scroll to position [0, 0]
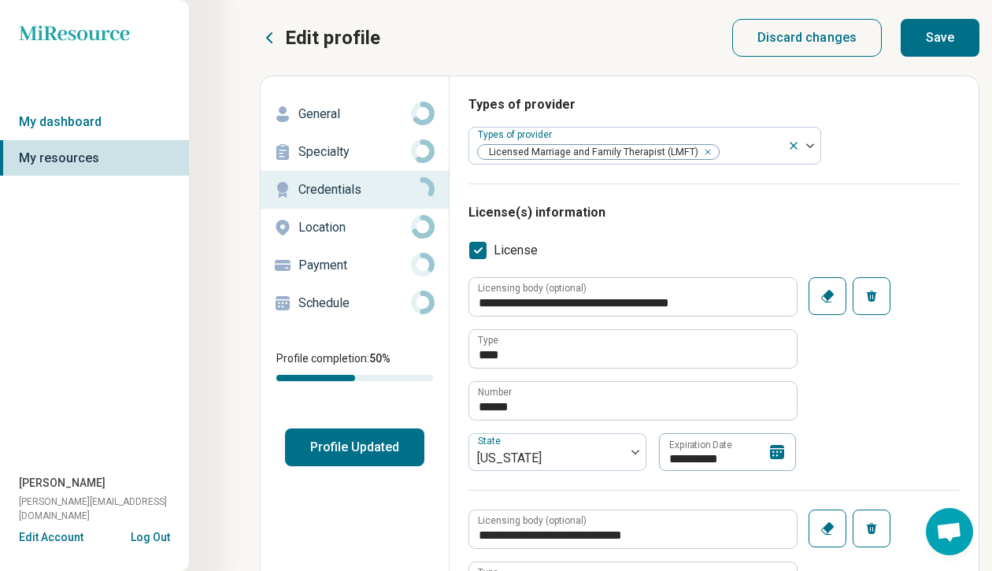
click at [951, 43] on button "Save" at bounding box center [940, 38] width 79 height 38
type textarea "*"
click at [346, 228] on p "Location" at bounding box center [354, 227] width 113 height 19
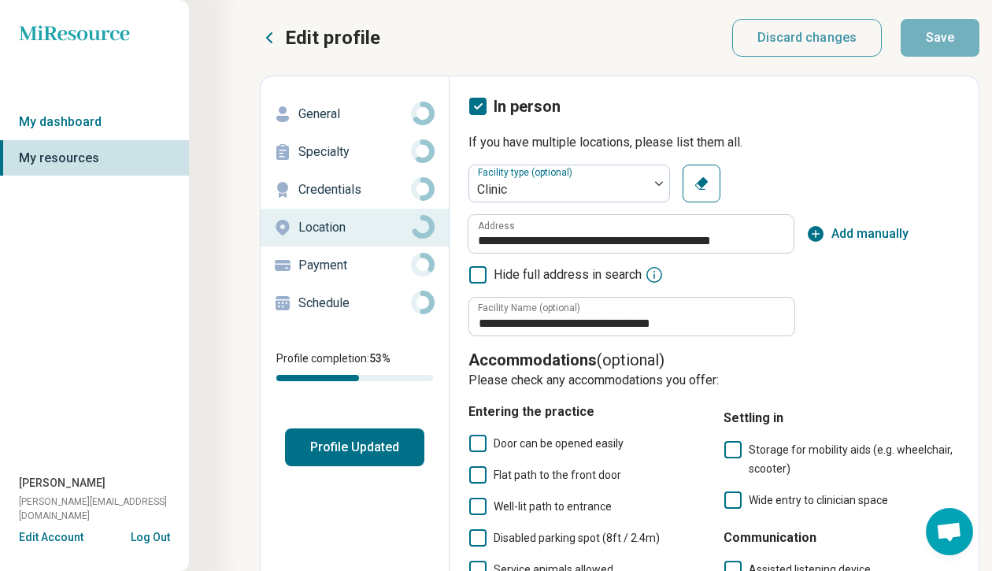
click at [320, 220] on p "Location" at bounding box center [354, 227] width 113 height 19
click at [318, 257] on p "Payment" at bounding box center [354, 265] width 113 height 19
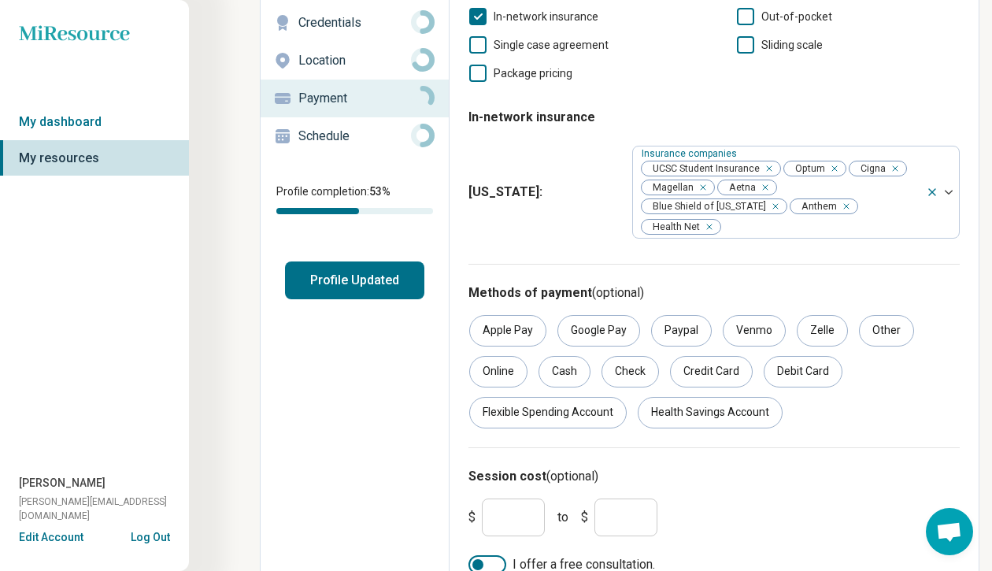
scroll to position [169, 0]
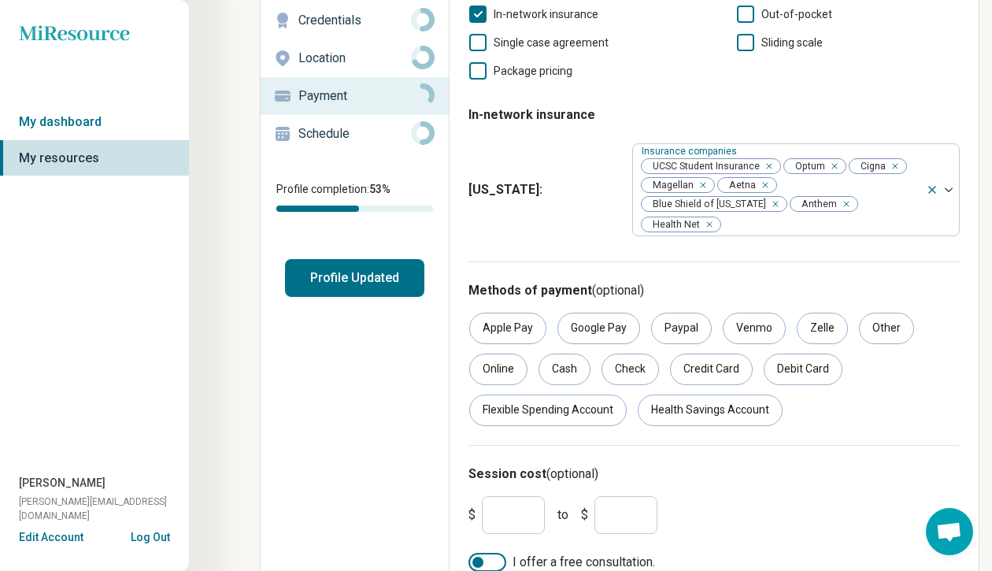
click at [346, 135] on p "Schedule" at bounding box center [354, 133] width 113 height 19
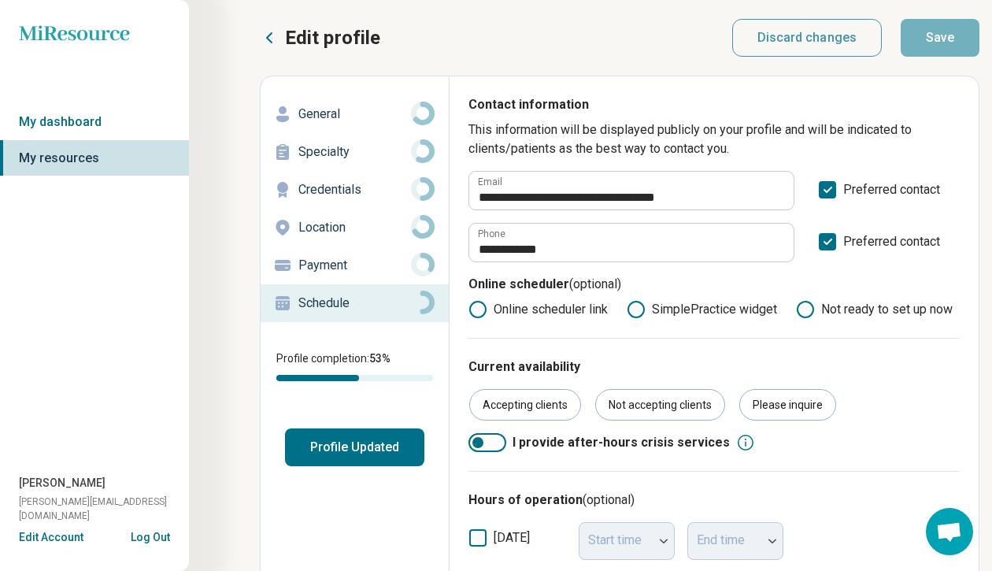
click at [339, 459] on button "Profile Updated" at bounding box center [354, 447] width 139 height 38
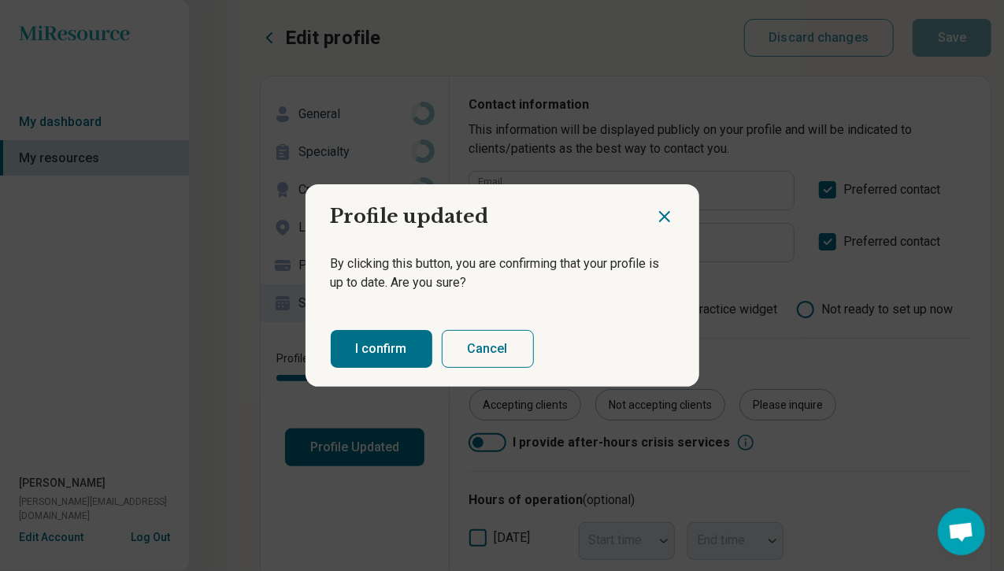
click at [361, 338] on button "I confirm" at bounding box center [382, 349] width 102 height 38
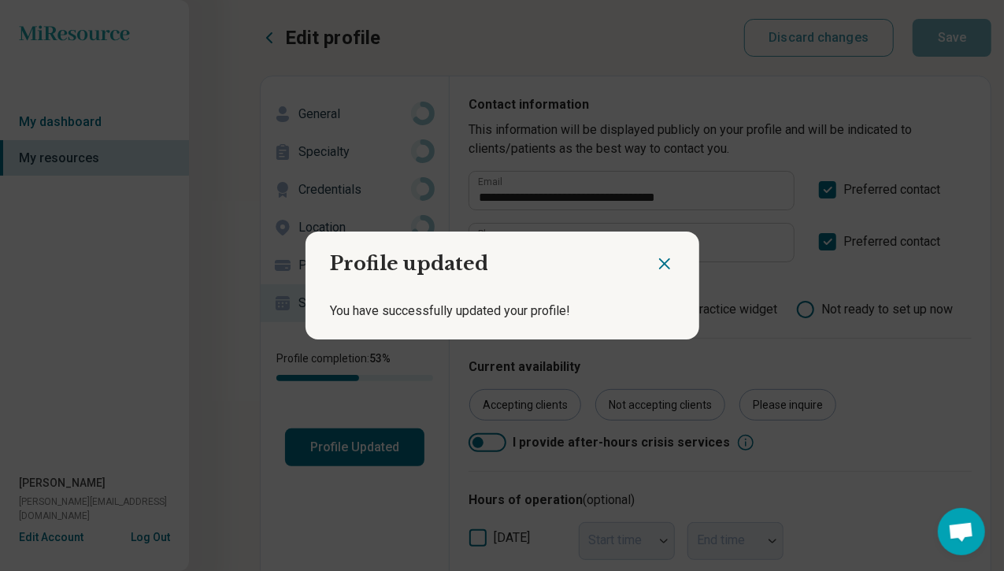
click at [660, 262] on icon "Close dialog" at bounding box center [664, 263] width 19 height 19
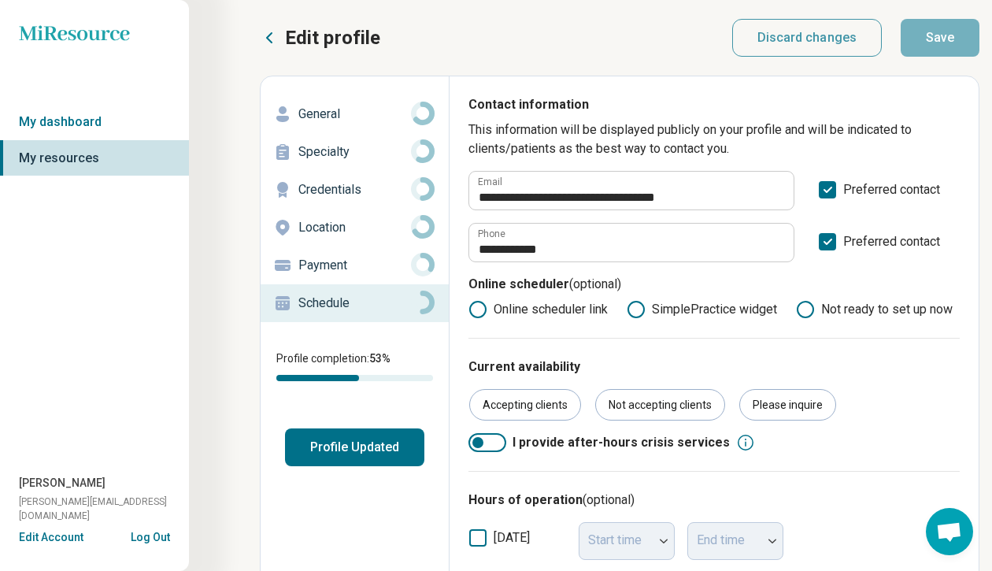
click at [288, 37] on p "Edit profile" at bounding box center [332, 37] width 95 height 25
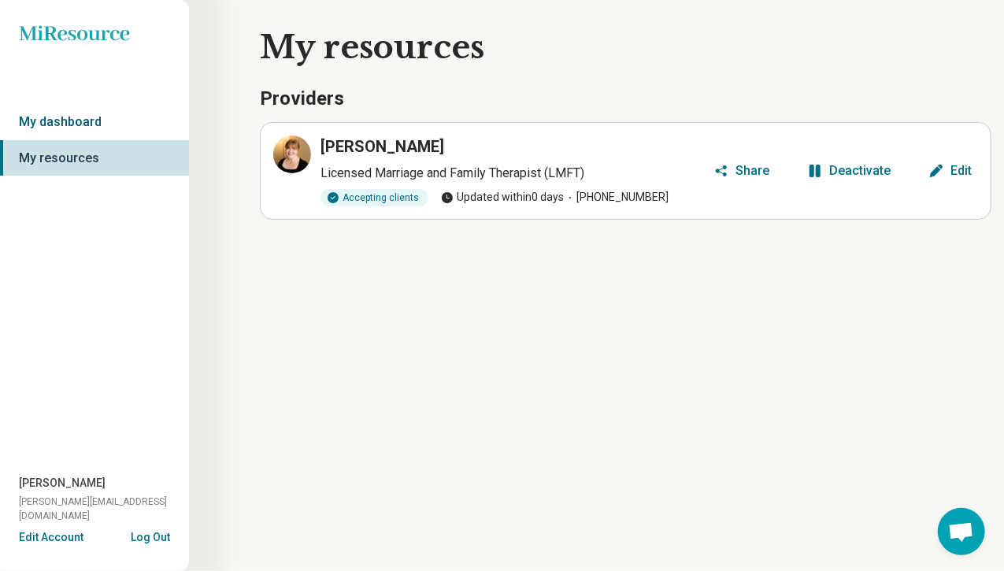
click at [41, 113] on link "My dashboard" at bounding box center [94, 122] width 189 height 36
